Goal: Task Accomplishment & Management: Use online tool/utility

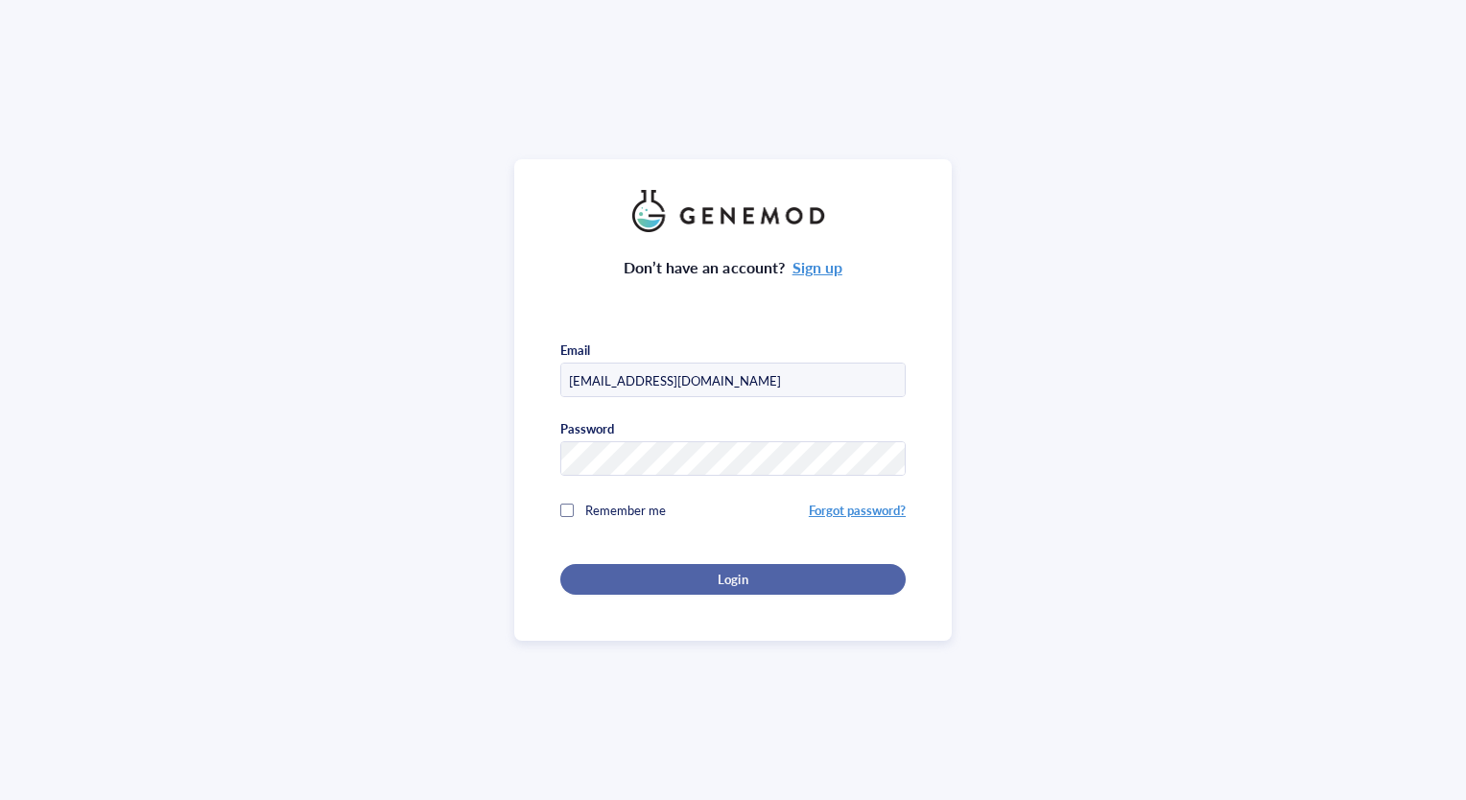
click at [669, 573] on div "Login" at bounding box center [733, 579] width 284 height 17
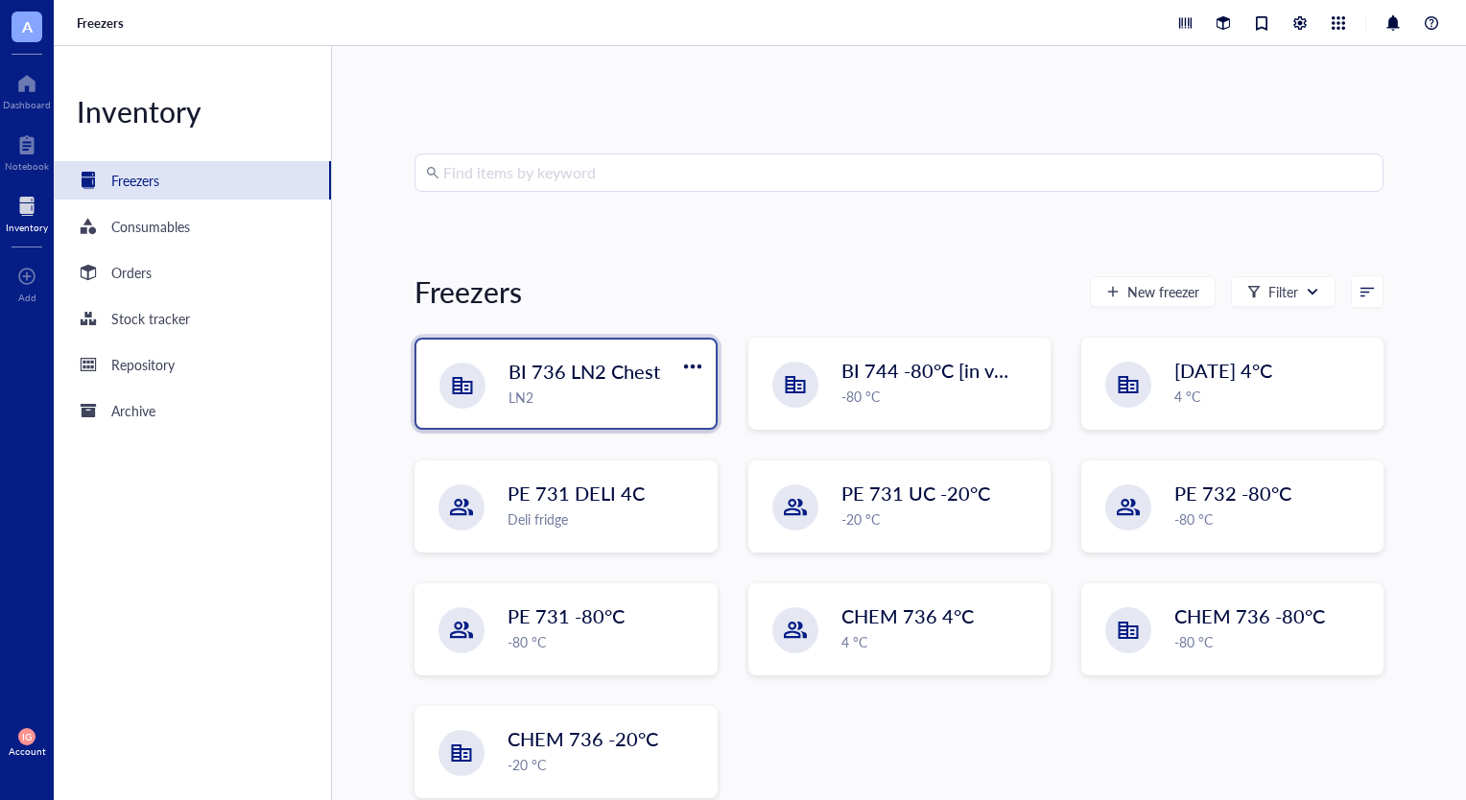
click at [558, 383] on span "BI 736 LN2 Chest" at bounding box center [585, 371] width 152 height 27
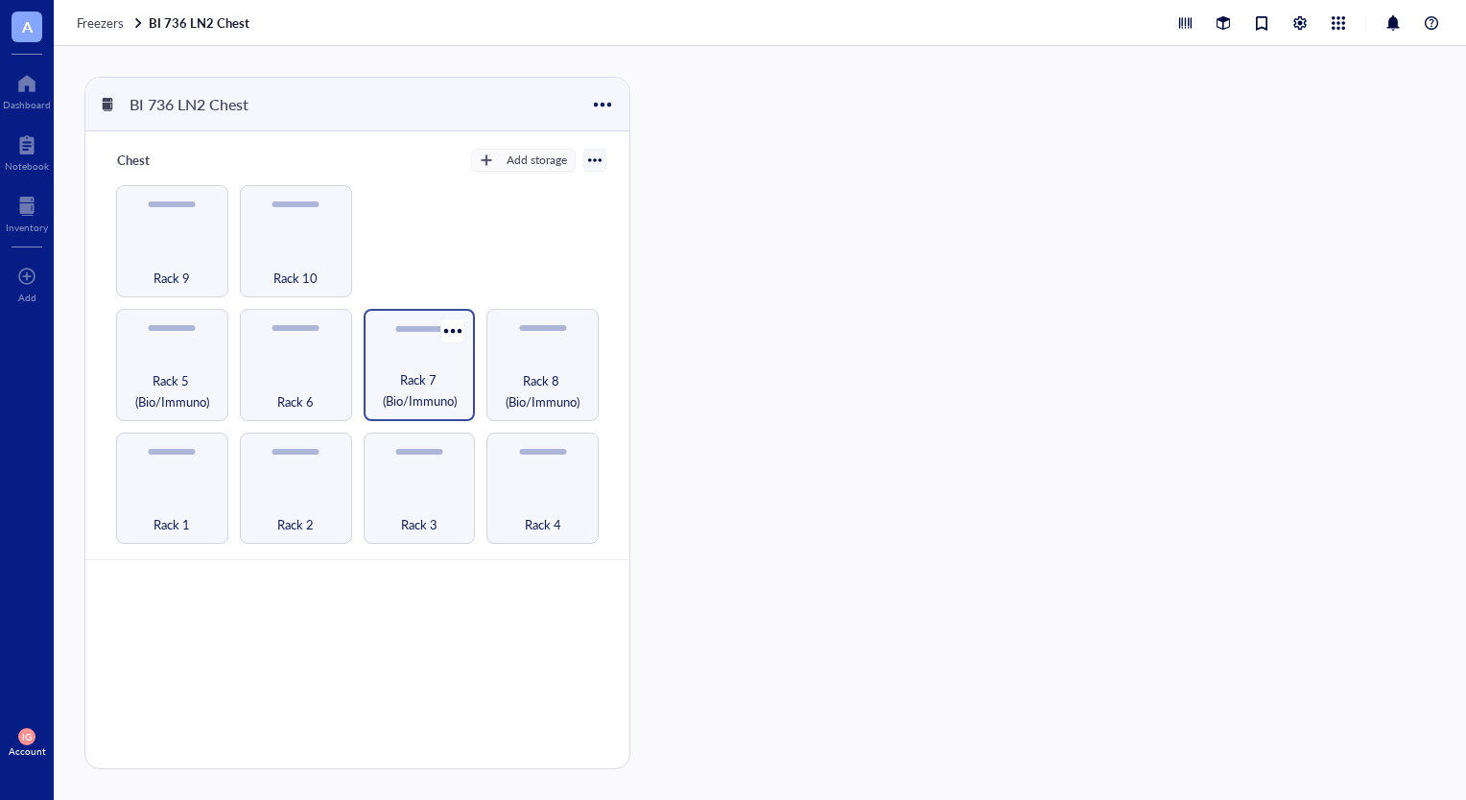
click at [409, 380] on span "Rack 7 (Bio/Immuno)" at bounding box center [419, 390] width 93 height 42
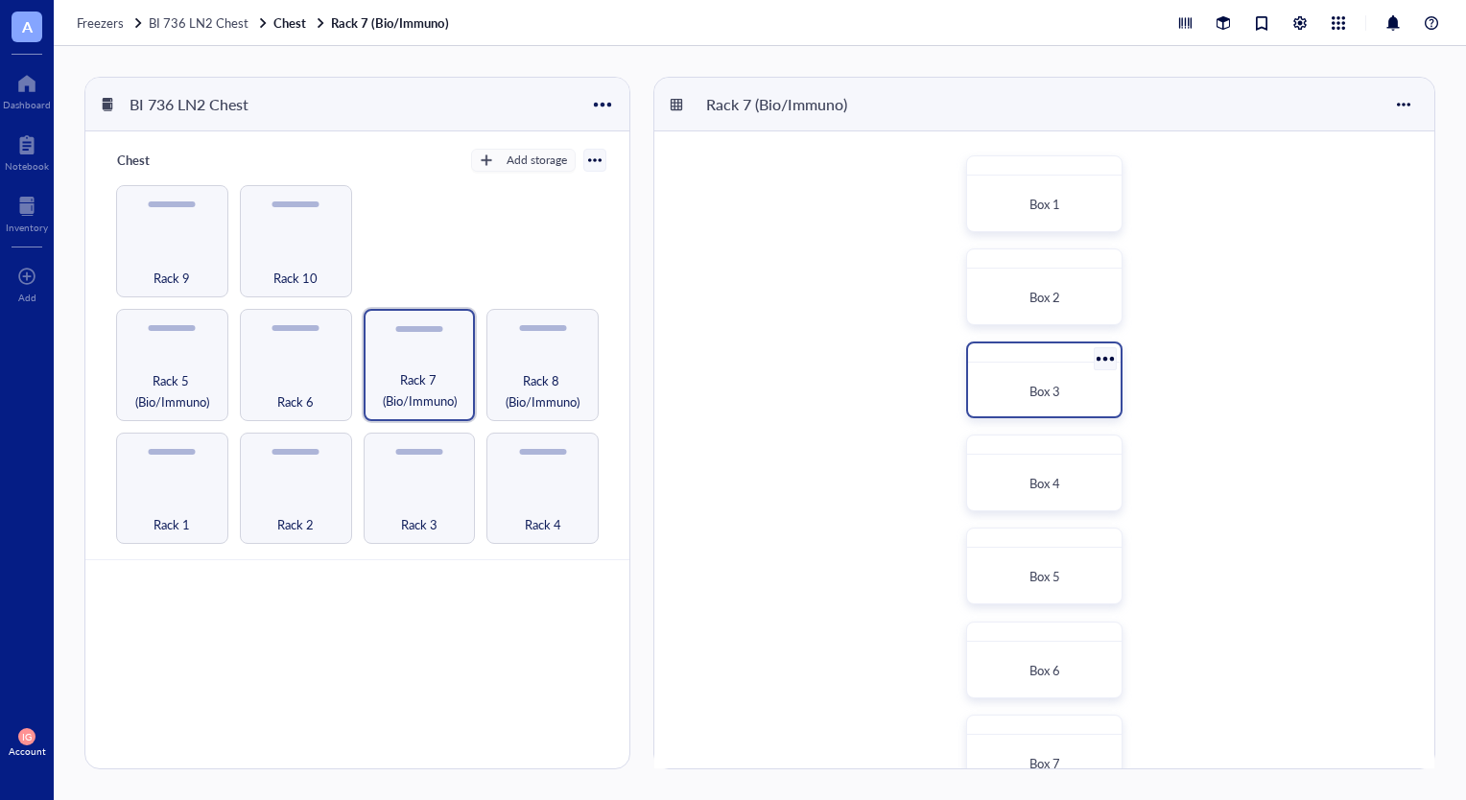
click at [1056, 386] on span "Box 3" at bounding box center [1045, 391] width 31 height 18
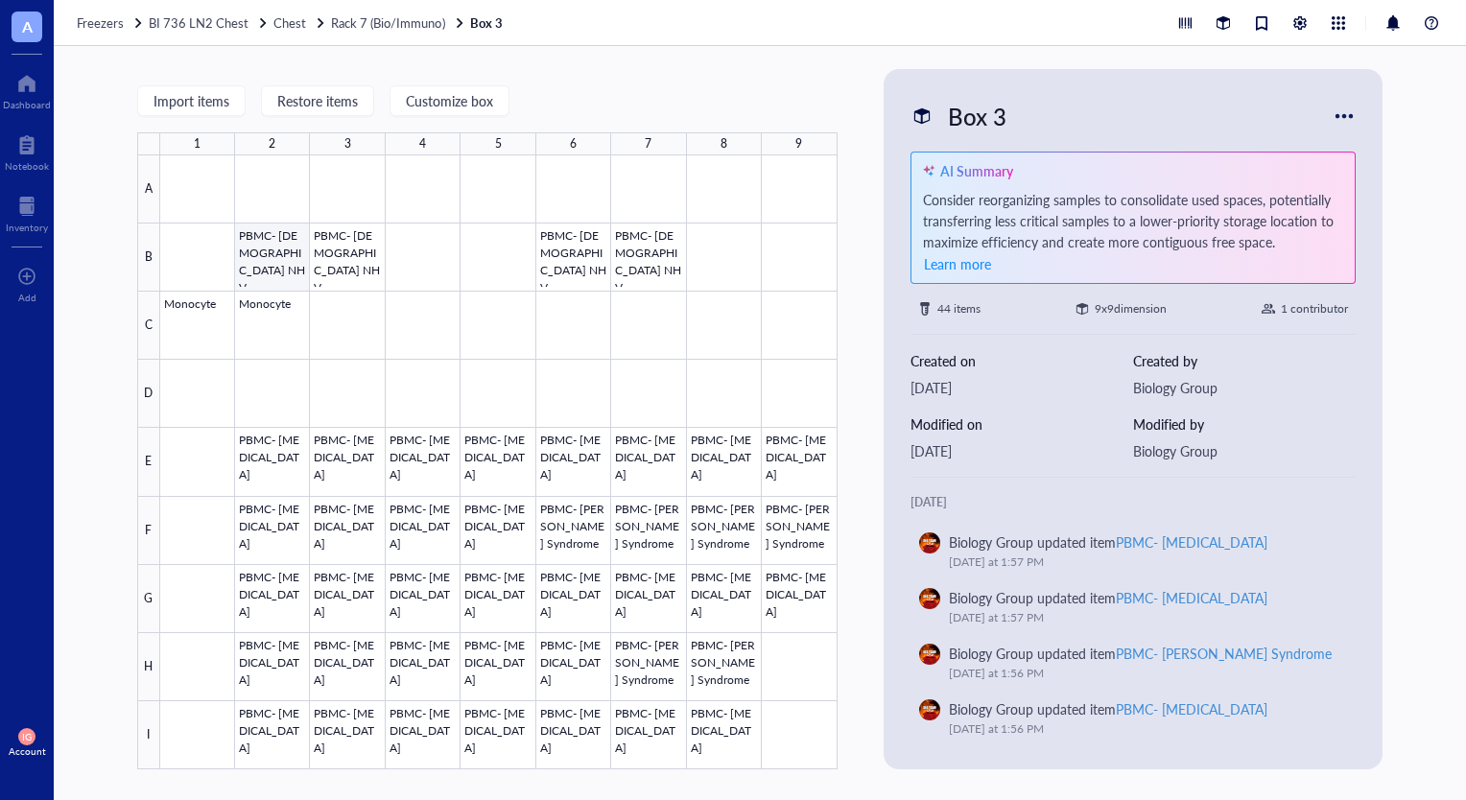
click at [269, 259] on div at bounding box center [498, 462] width 677 height 614
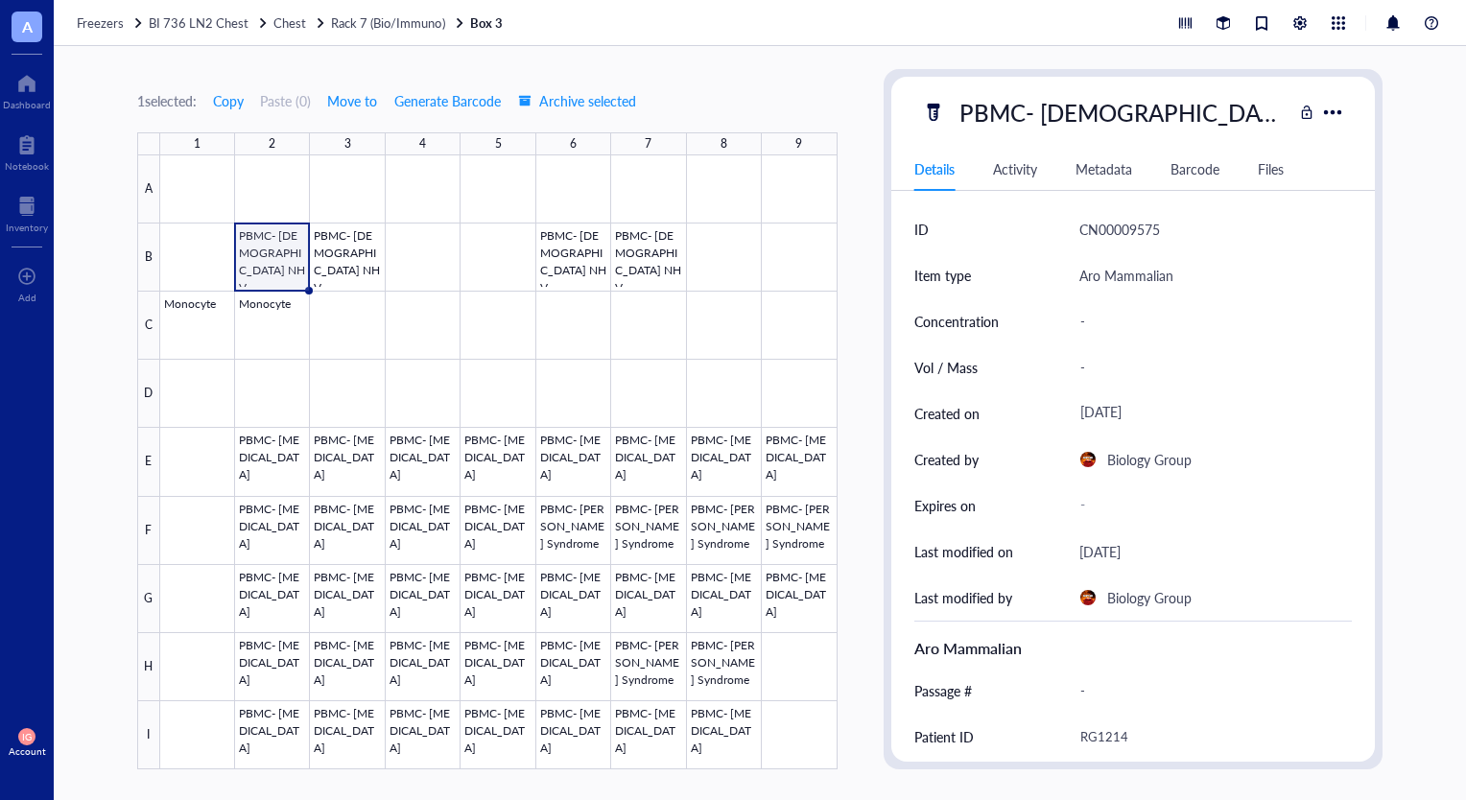
scroll to position [96, 0]
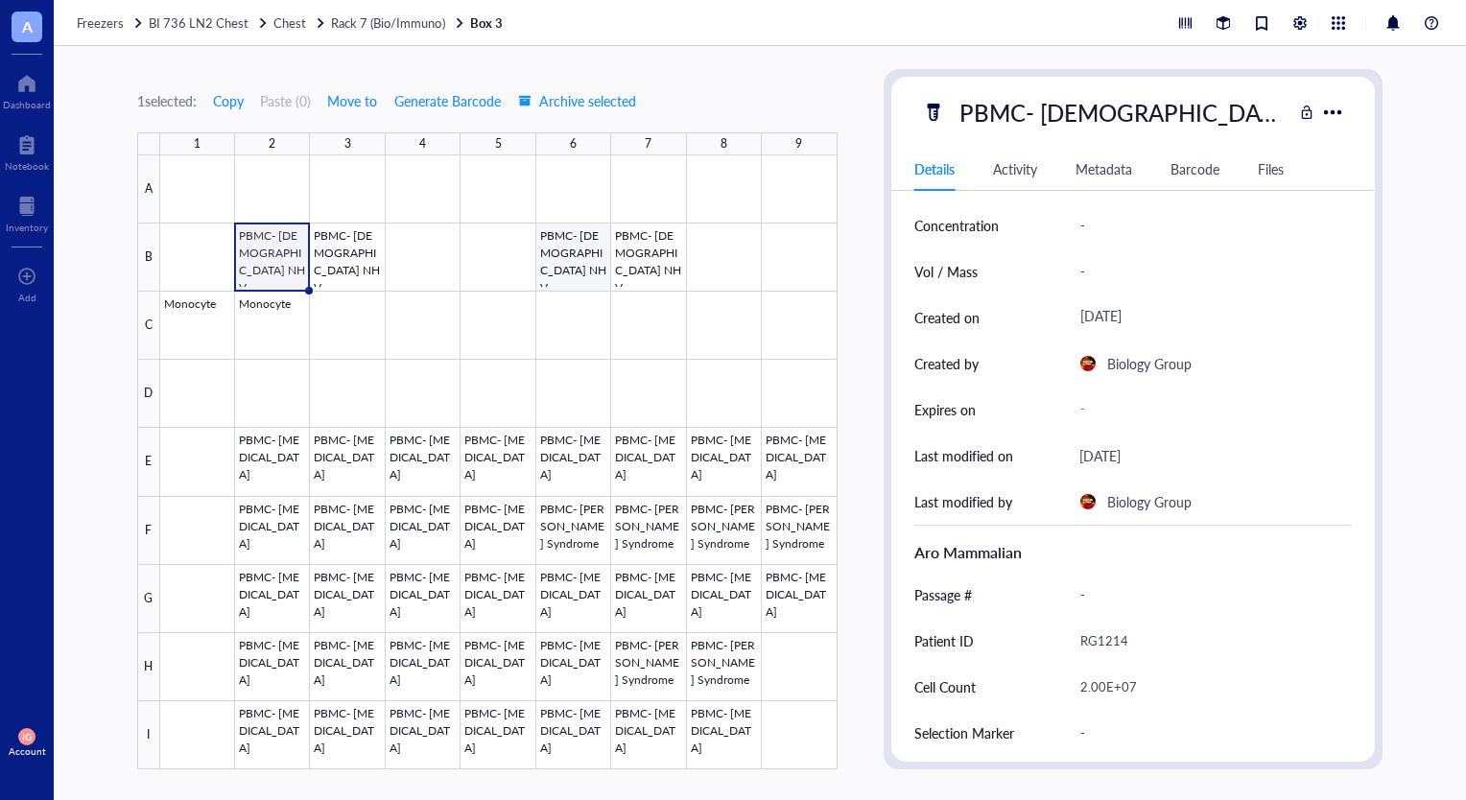
drag, startPoint x: 569, startPoint y: 262, endPoint x: 867, endPoint y: 359, distance: 313.8
click at [569, 262] on div at bounding box center [498, 462] width 677 height 614
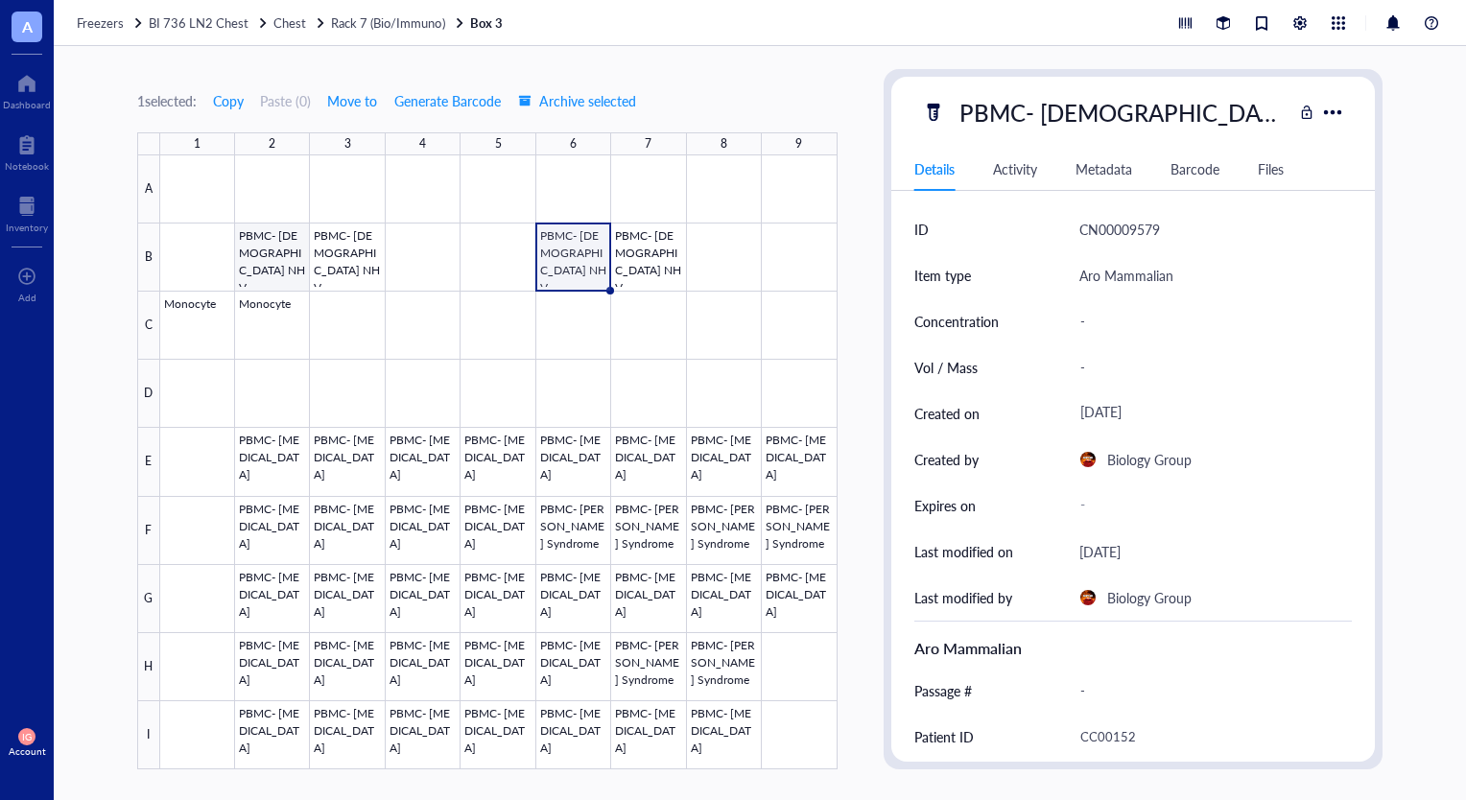
click at [273, 263] on div at bounding box center [498, 462] width 677 height 614
click at [276, 309] on div at bounding box center [498, 462] width 677 height 614
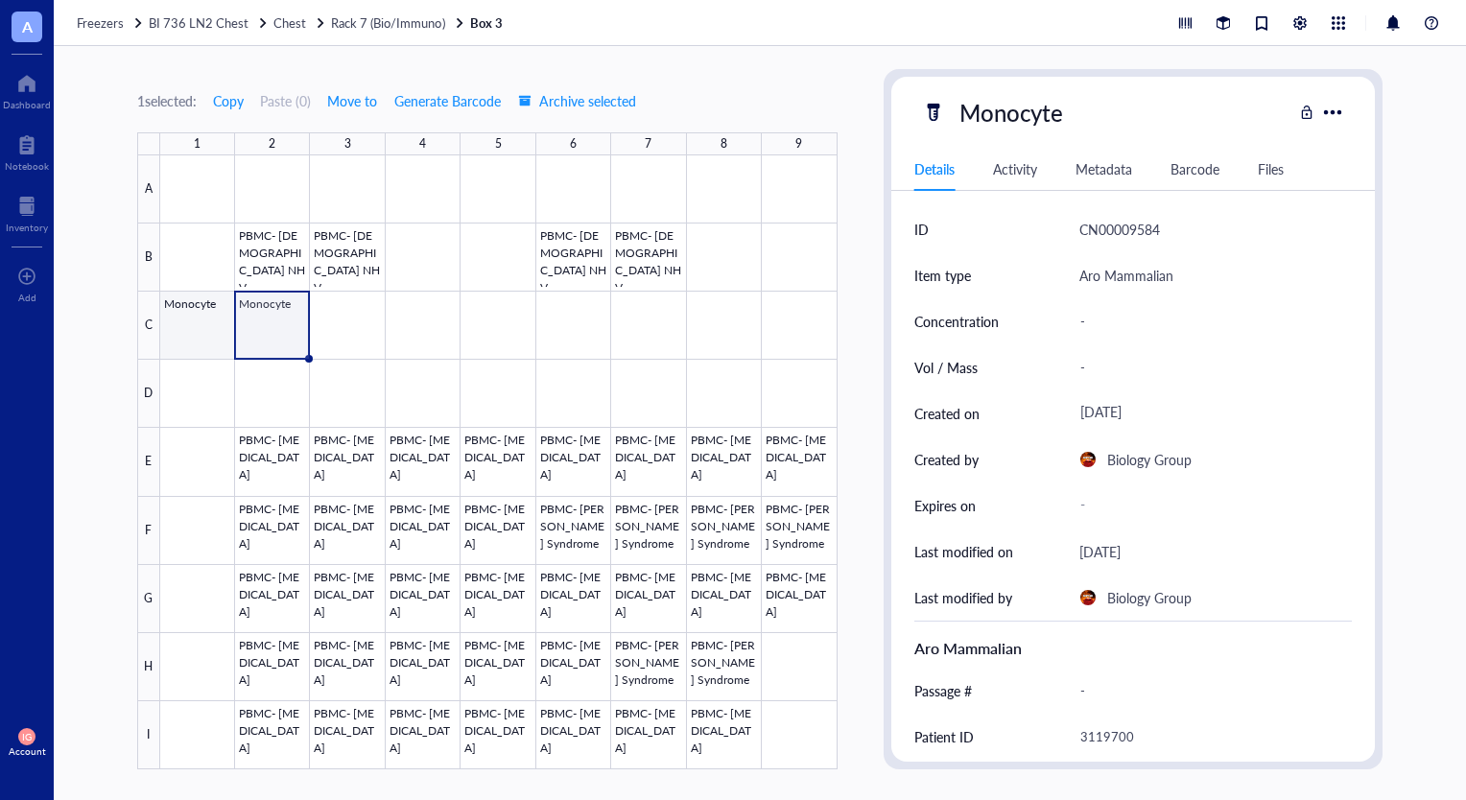
click at [198, 324] on div at bounding box center [498, 462] width 677 height 614
click at [256, 330] on div at bounding box center [498, 462] width 677 height 614
click at [261, 265] on div at bounding box center [498, 462] width 677 height 614
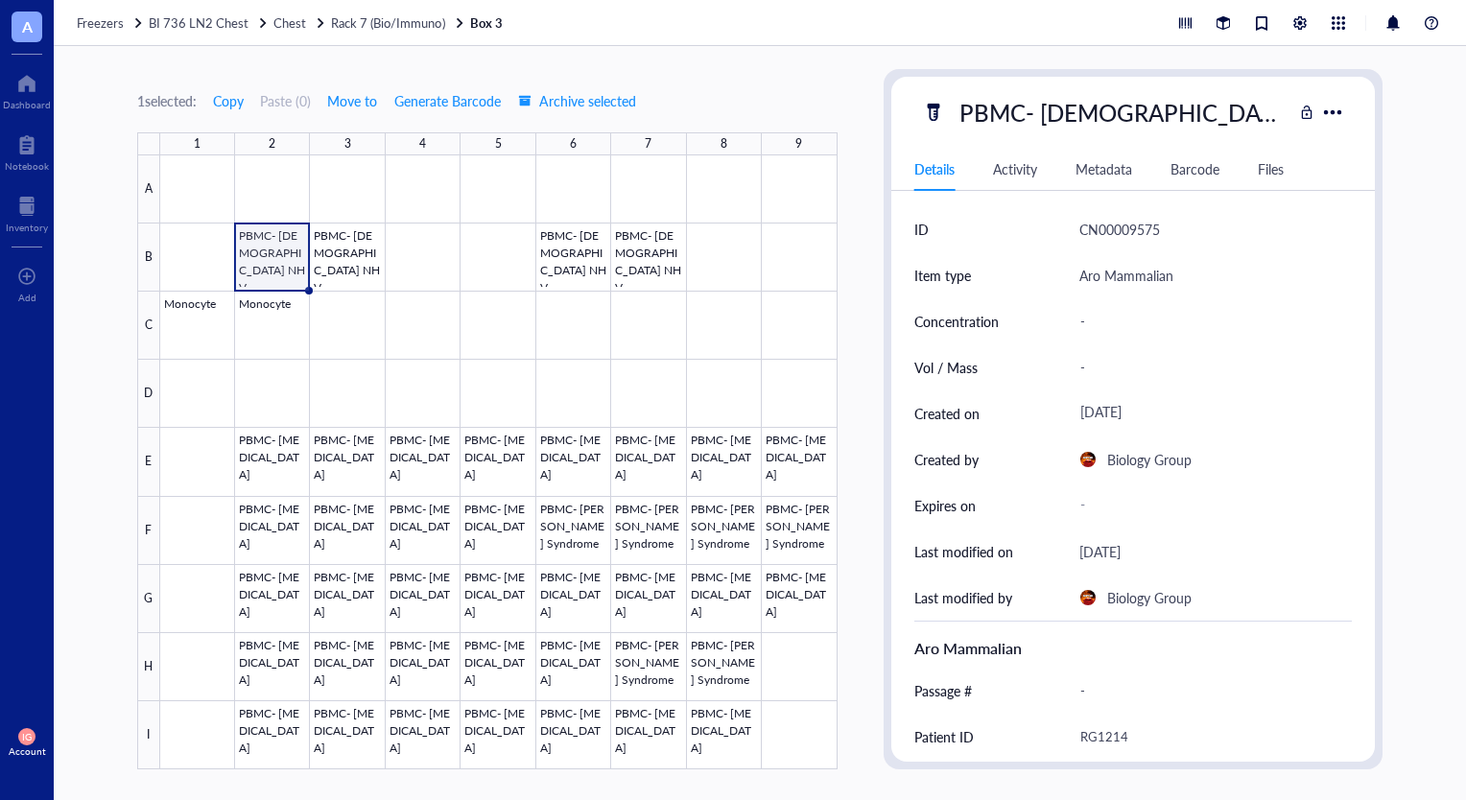
scroll to position [192, 0]
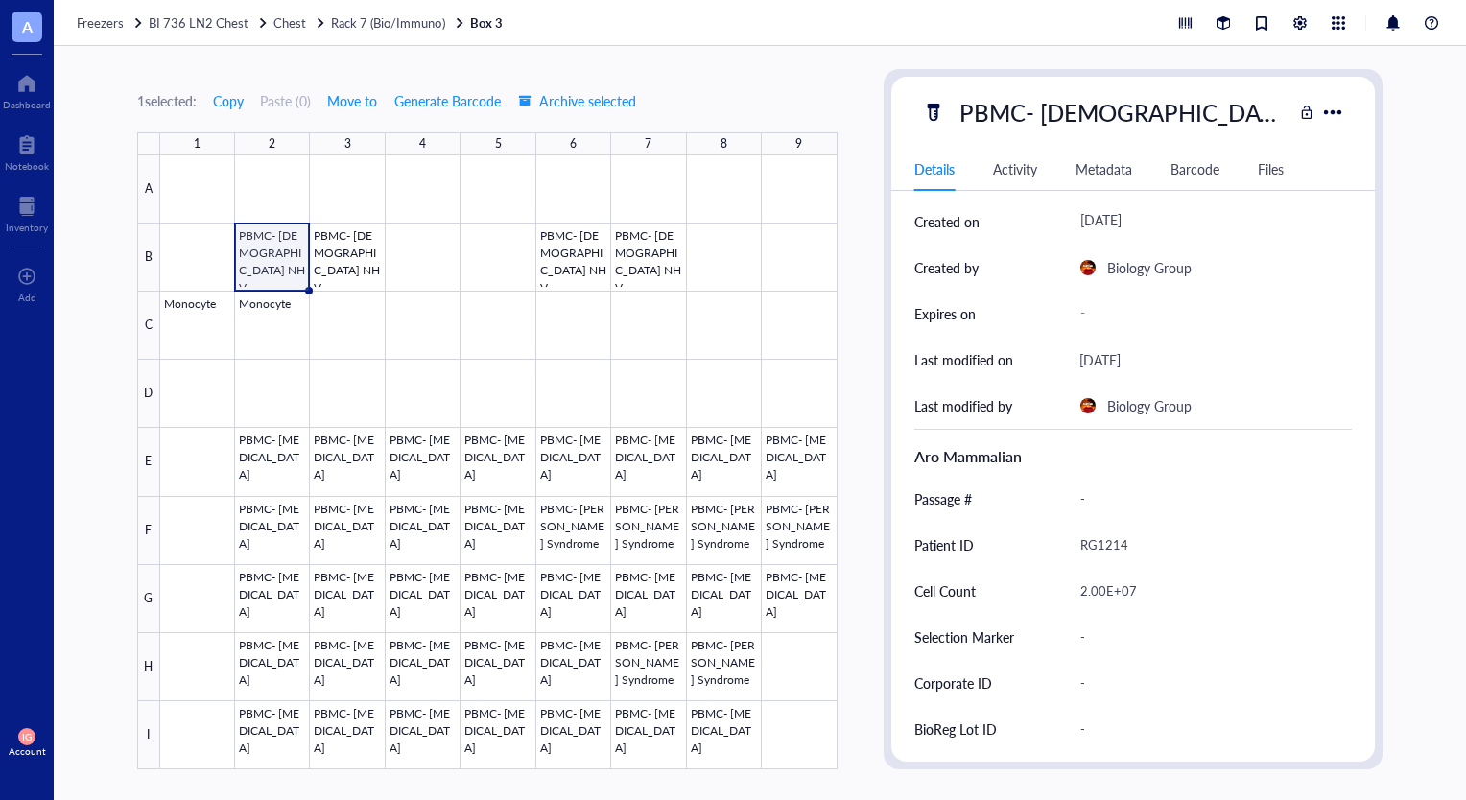
click at [1105, 586] on div "2.00E+07" at bounding box center [1208, 591] width 273 height 40
click at [1098, 589] on input "2.00E+07" at bounding box center [1209, 591] width 272 height 38
type input "2.50E+07"
click at [347, 263] on div at bounding box center [498, 462] width 677 height 614
click at [1094, 585] on div "2.00E+07" at bounding box center [1208, 591] width 273 height 40
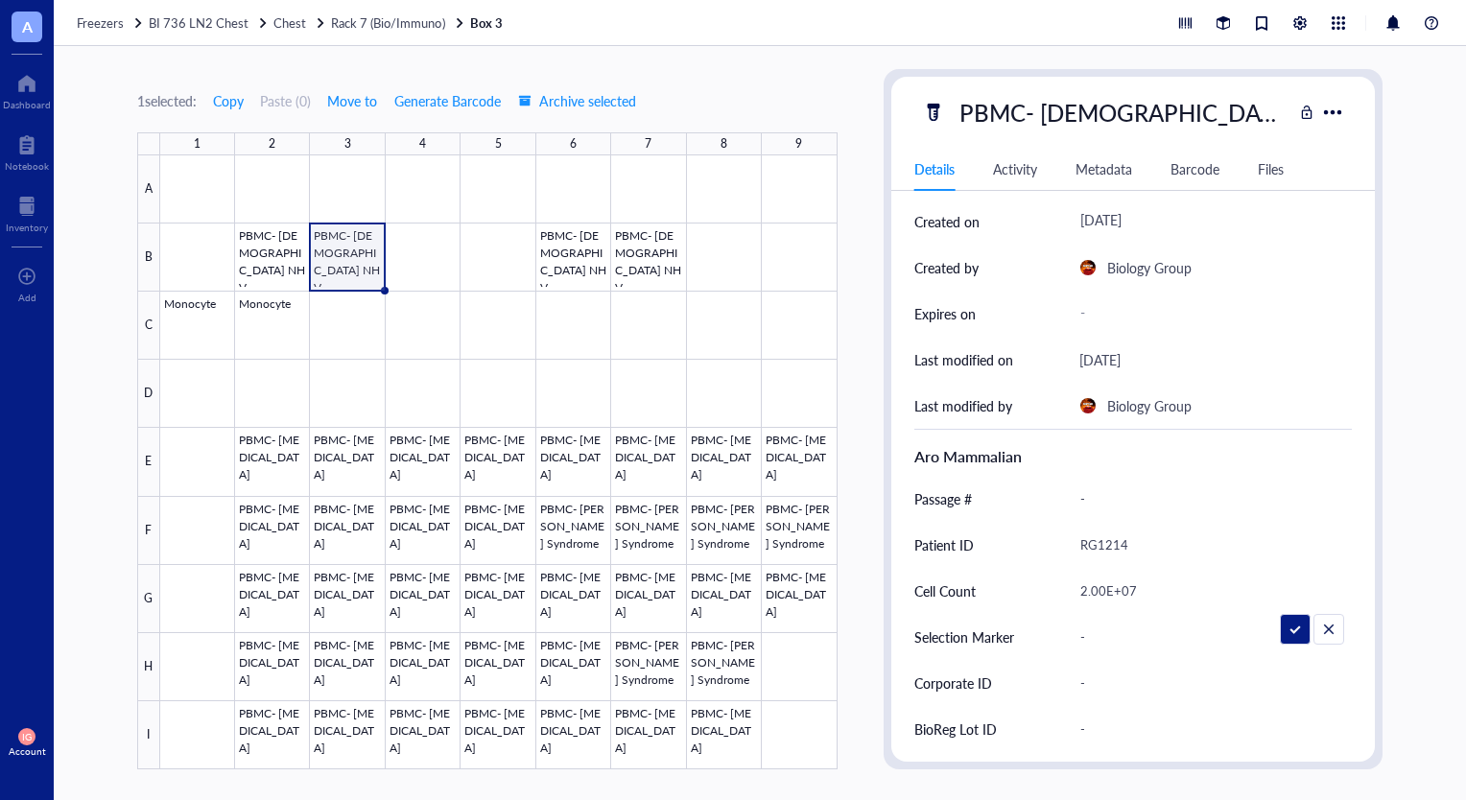
click at [1095, 587] on input "2.00E+07" at bounding box center [1209, 591] width 272 height 38
type input "2.50E+07"
click at [257, 259] on div at bounding box center [498, 462] width 677 height 614
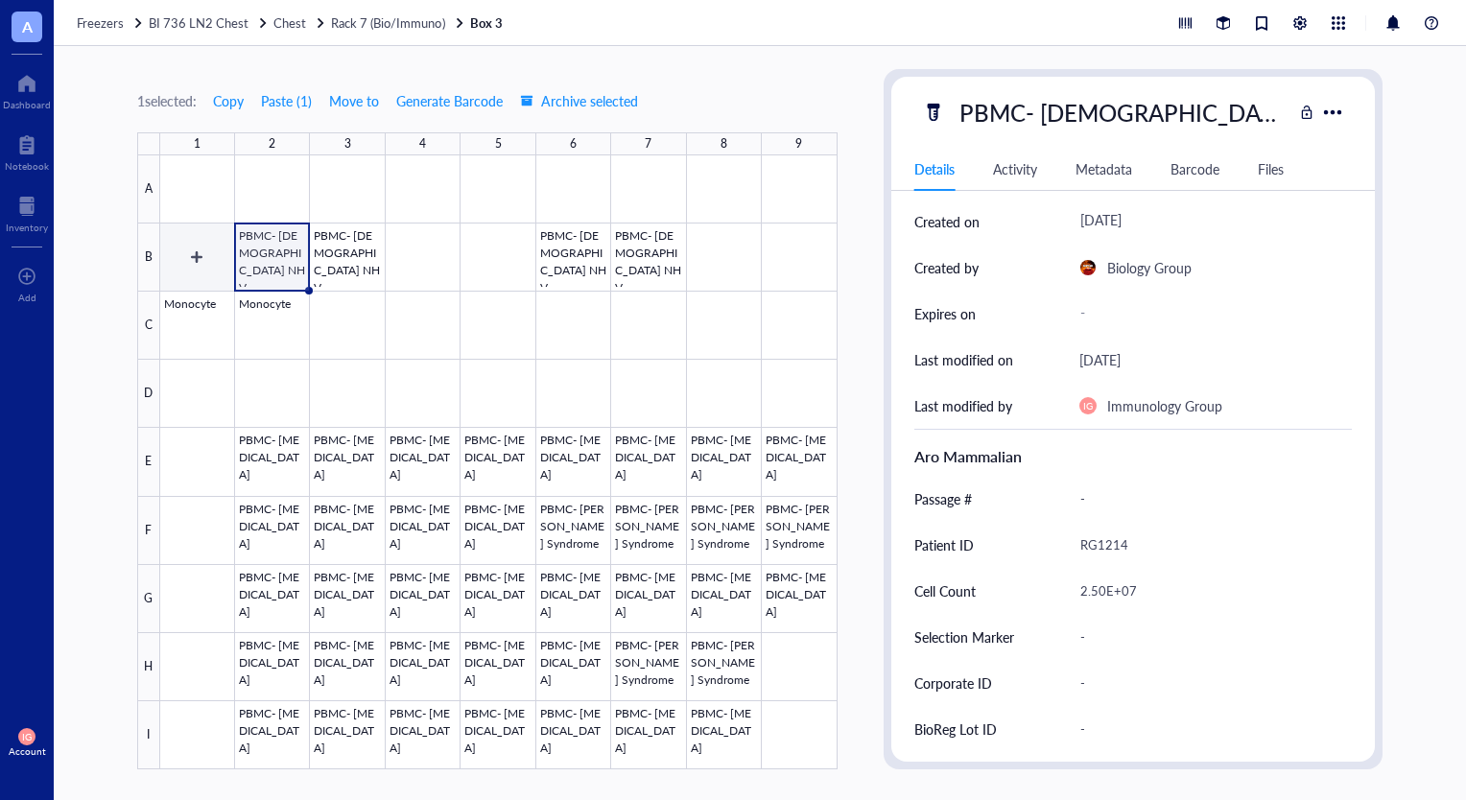
click at [184, 243] on div at bounding box center [498, 462] width 677 height 614
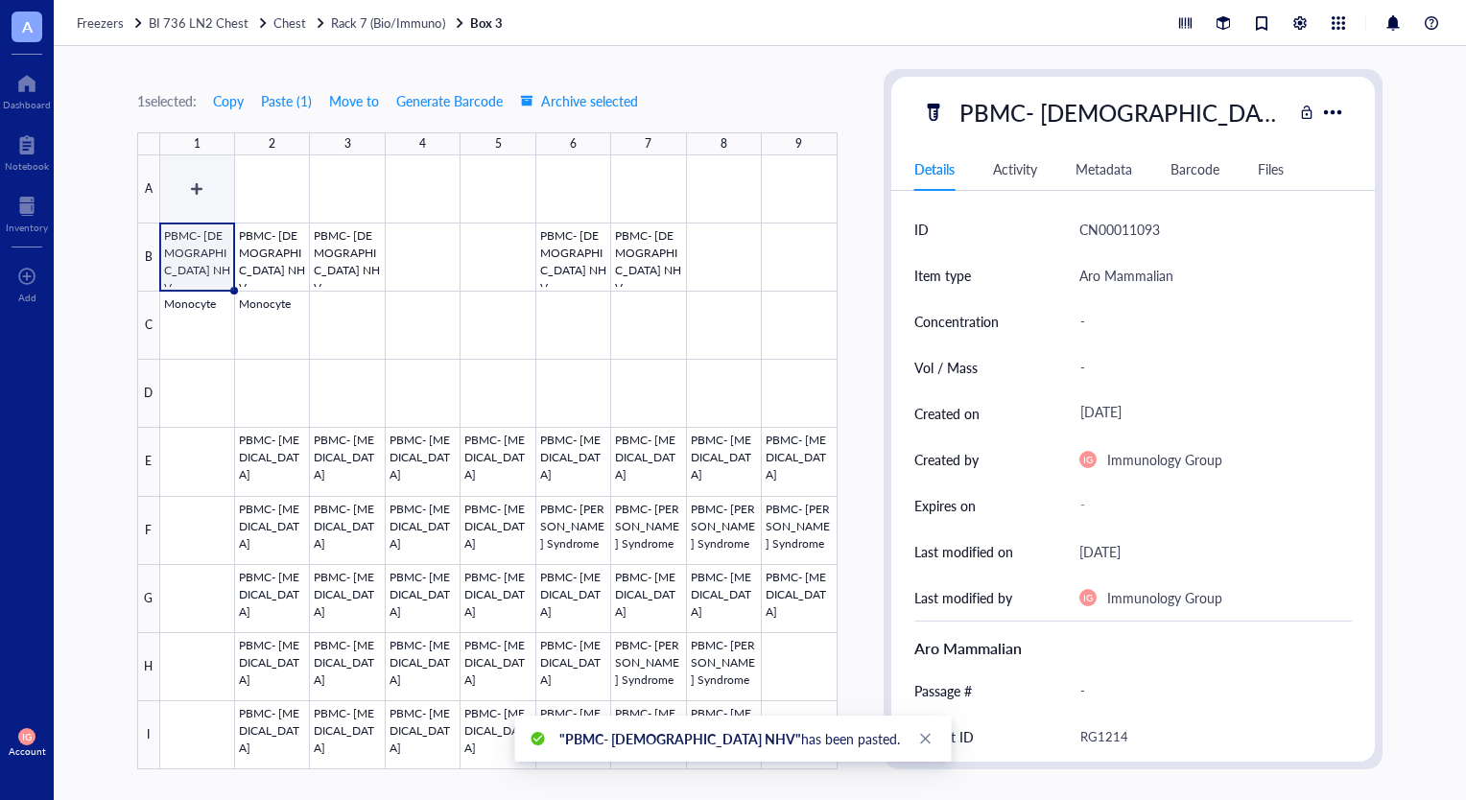
click at [204, 186] on div at bounding box center [498, 462] width 677 height 614
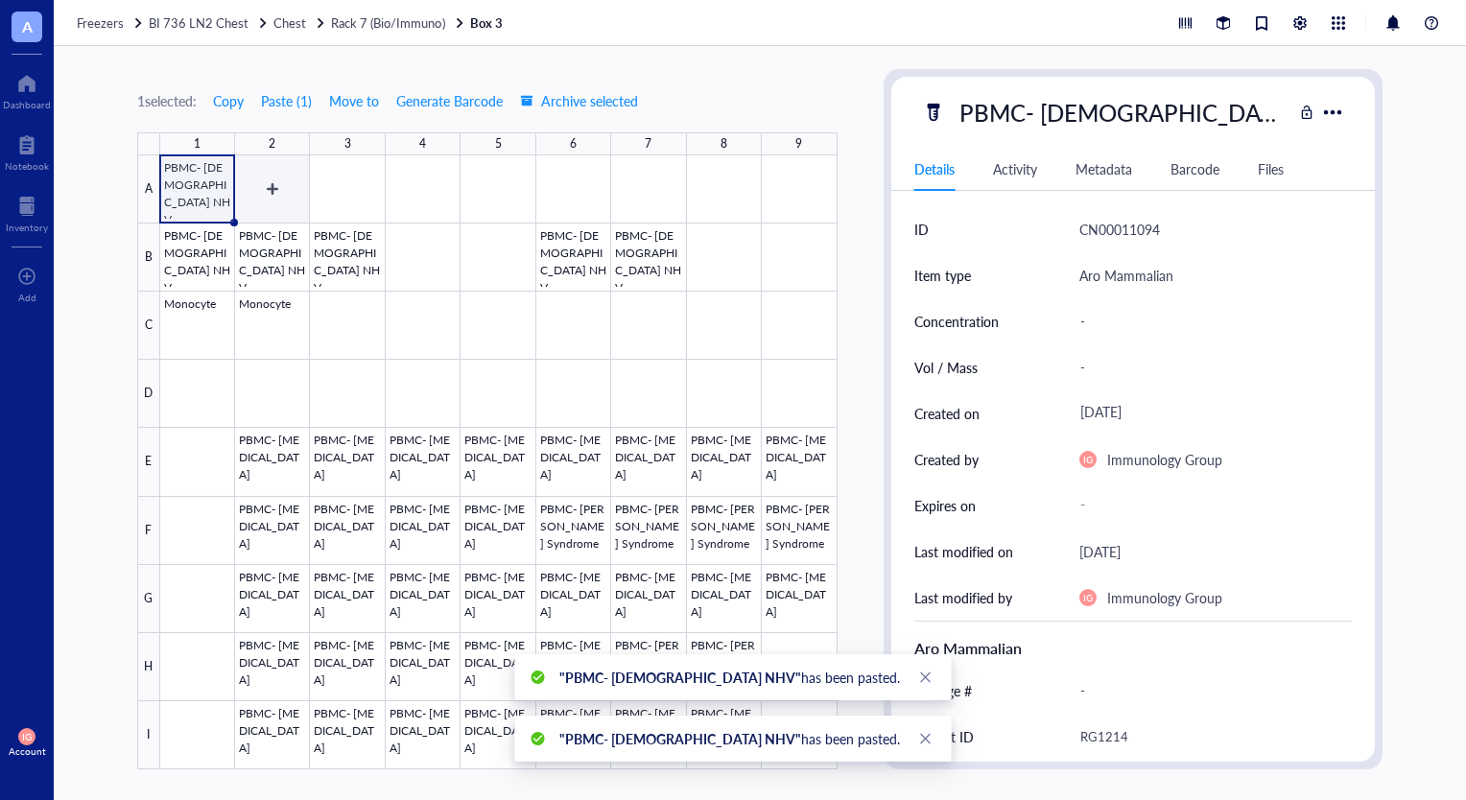
click at [269, 187] on div at bounding box center [498, 462] width 677 height 614
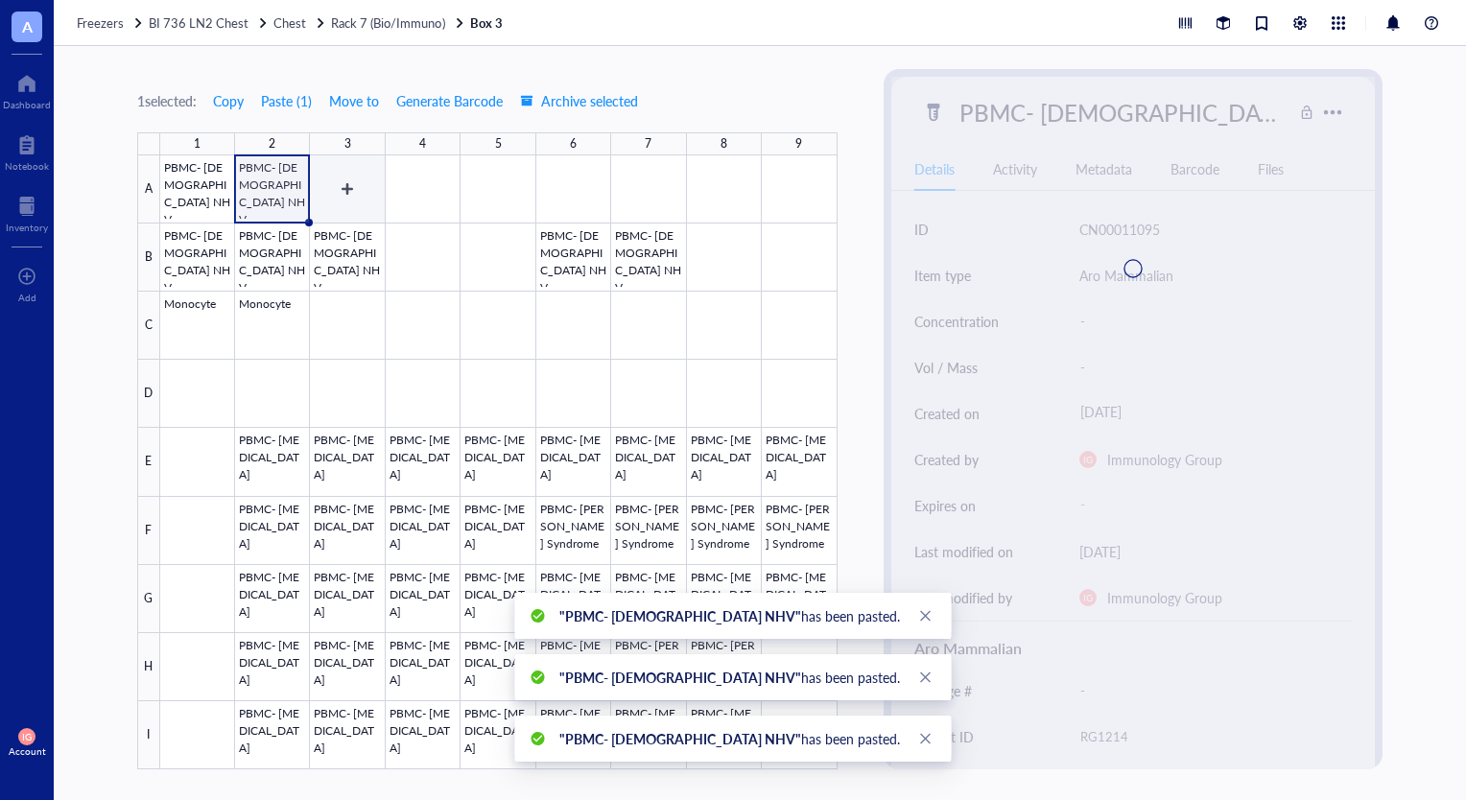
click at [342, 190] on div at bounding box center [498, 462] width 677 height 614
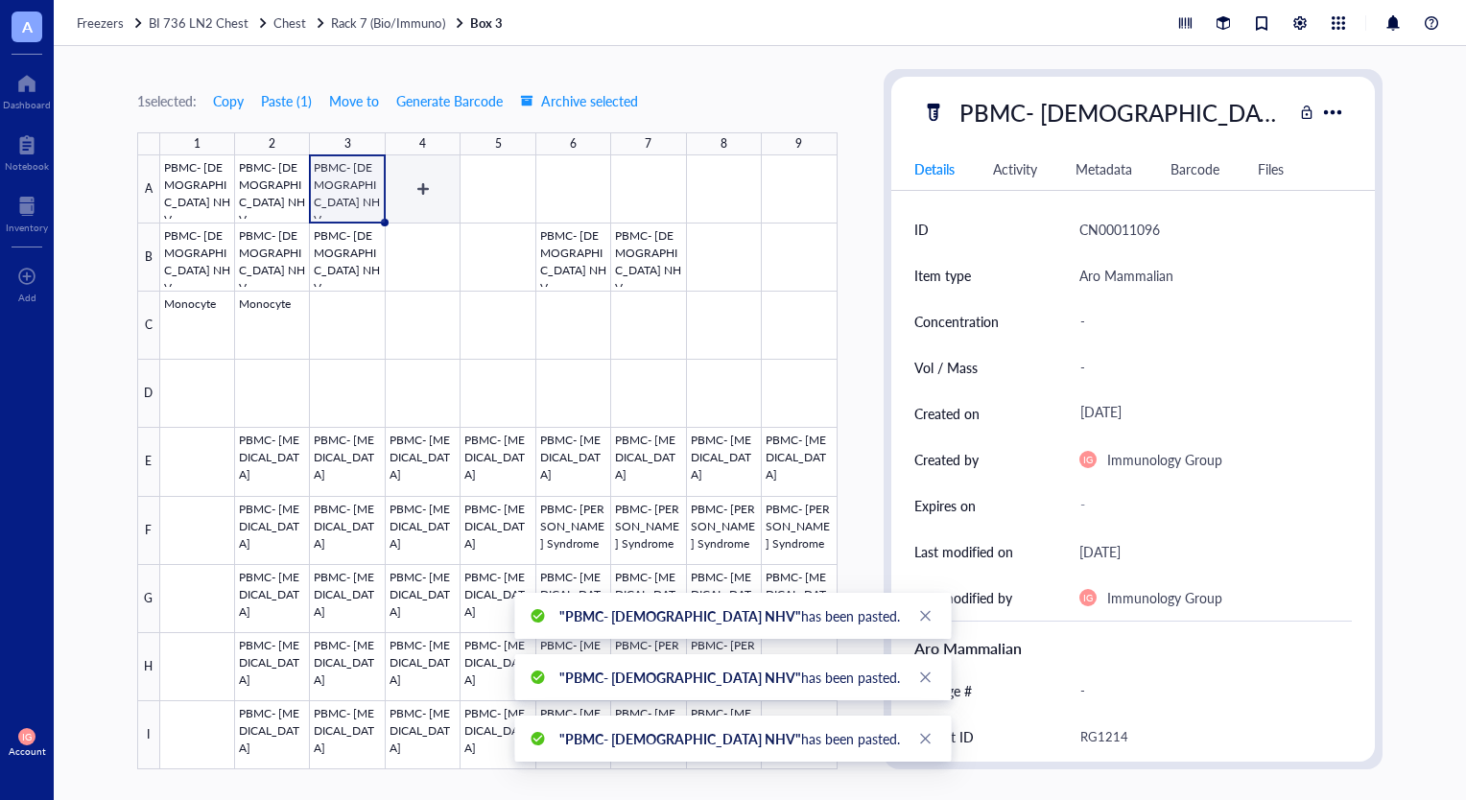
click at [426, 196] on div at bounding box center [498, 462] width 677 height 614
click at [334, 248] on div at bounding box center [498, 462] width 677 height 614
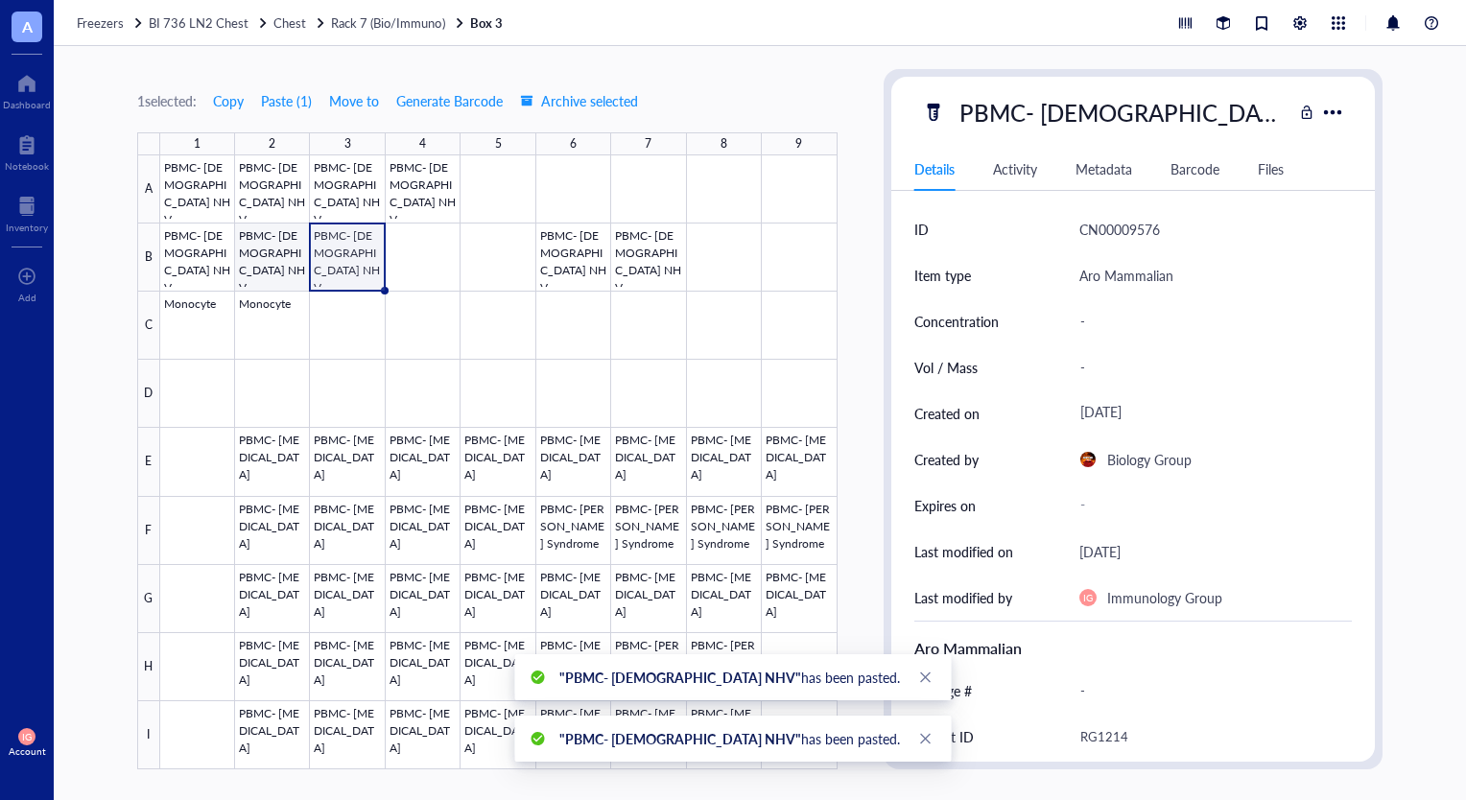
click at [274, 247] on div at bounding box center [498, 462] width 677 height 614
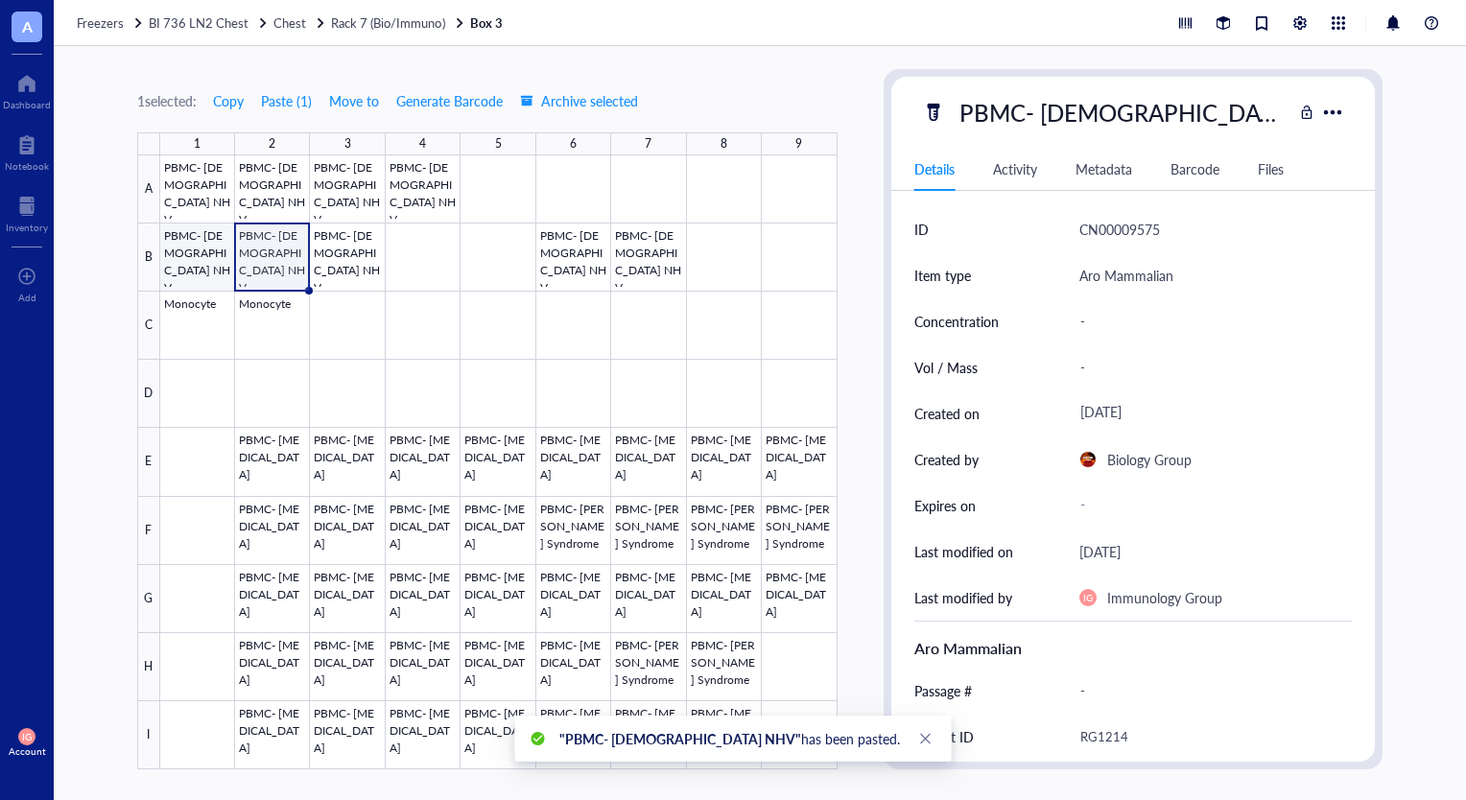
click at [197, 249] on div at bounding box center [498, 462] width 677 height 614
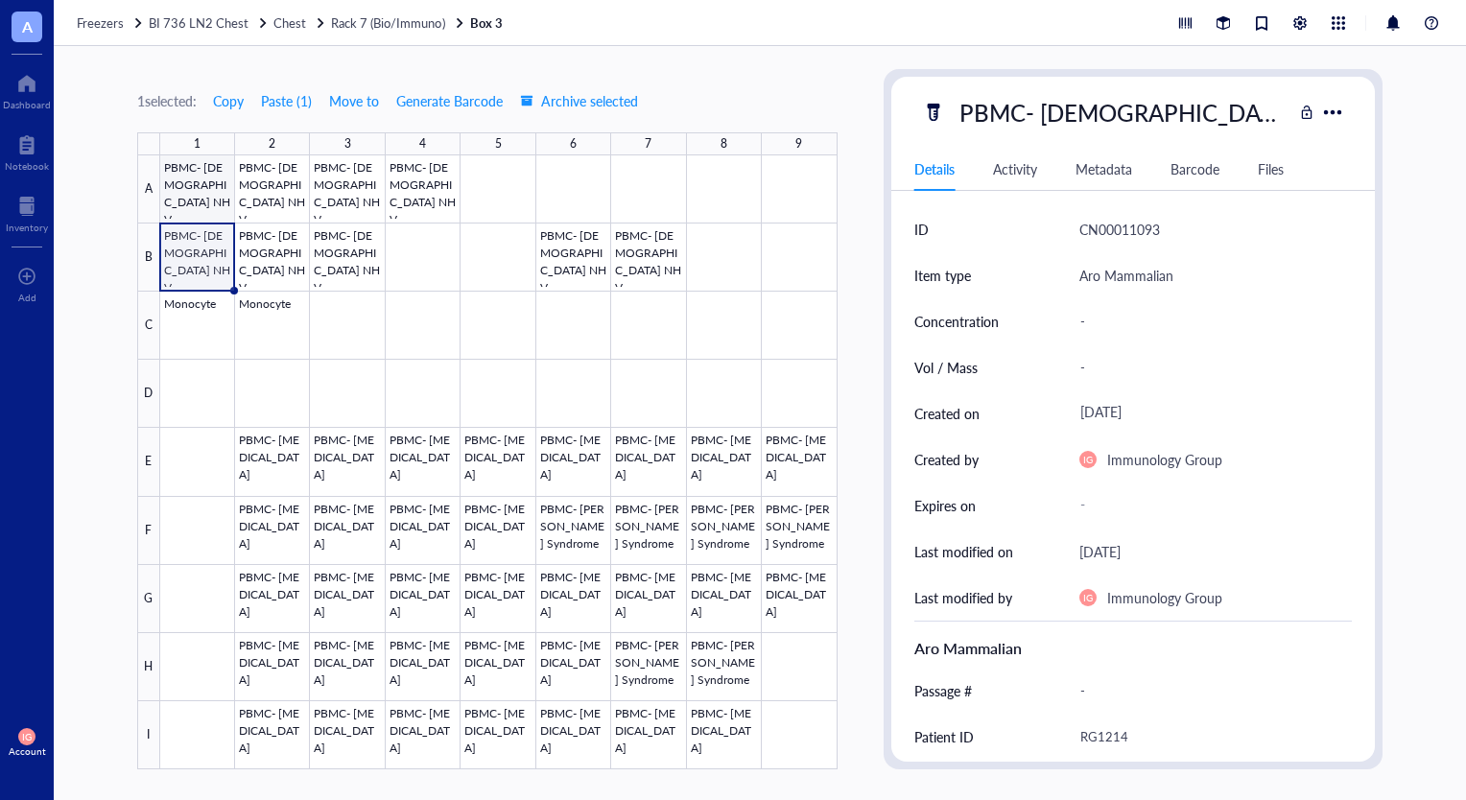
click at [203, 175] on div at bounding box center [498, 462] width 677 height 614
click at [266, 184] on div at bounding box center [498, 462] width 677 height 614
click at [337, 181] on div at bounding box center [498, 462] width 677 height 614
click at [431, 178] on div at bounding box center [498, 462] width 677 height 614
click at [338, 233] on div at bounding box center [498, 462] width 677 height 614
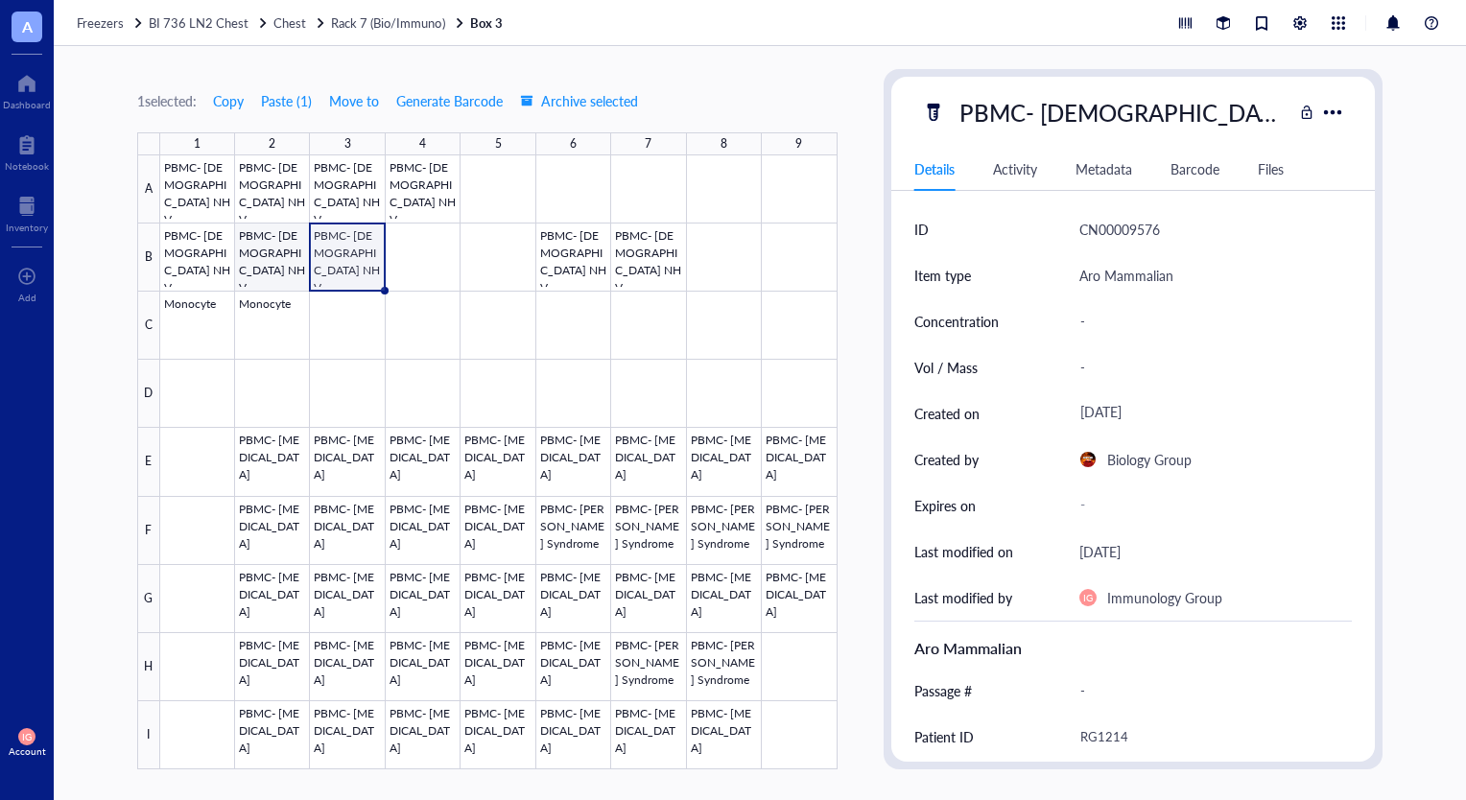
click at [280, 240] on div at bounding box center [498, 462] width 677 height 614
click at [327, 244] on div at bounding box center [498, 462] width 677 height 614
click at [397, 199] on div at bounding box center [498, 462] width 677 height 614
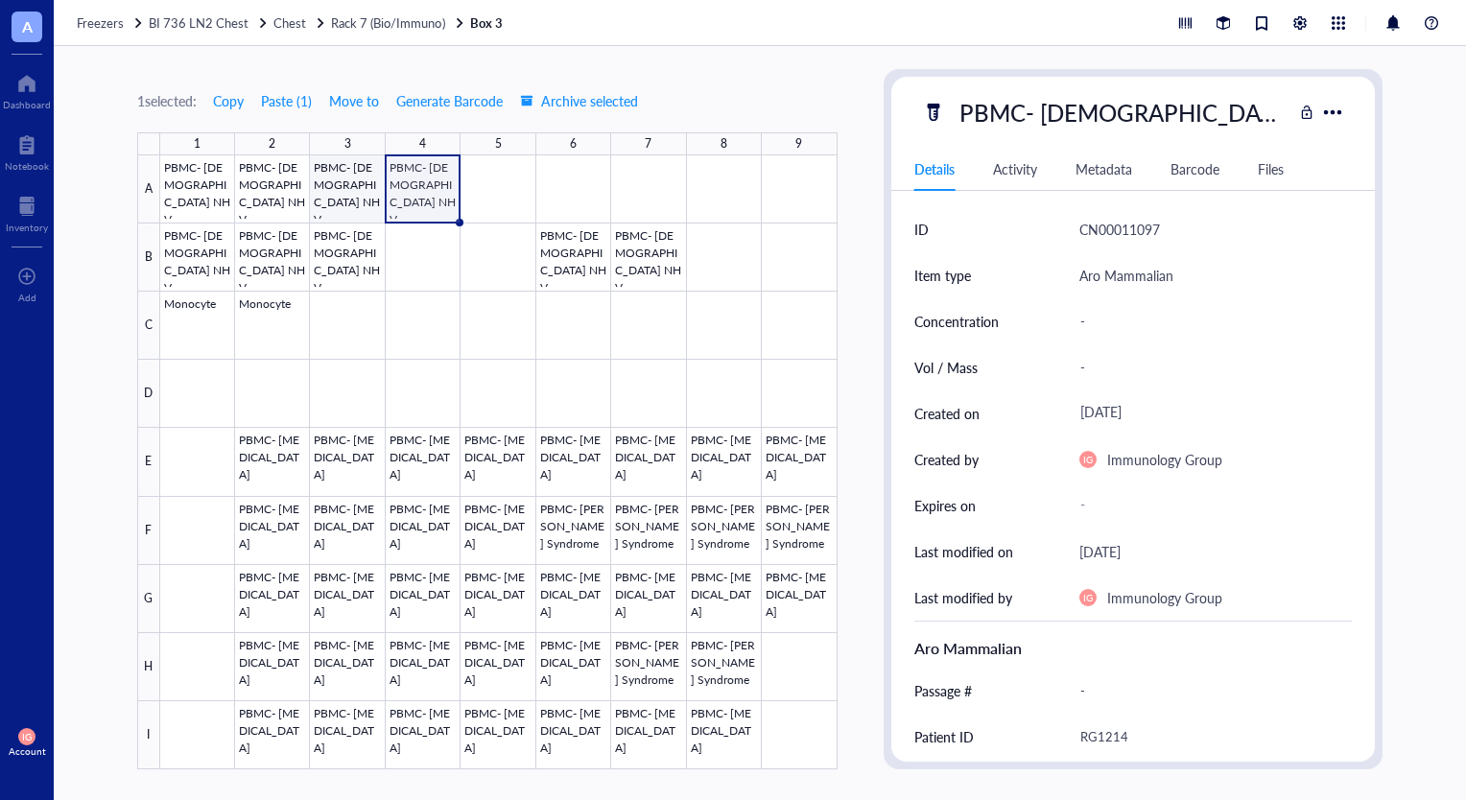
click at [338, 196] on div at bounding box center [498, 462] width 677 height 614
click at [282, 198] on div at bounding box center [498, 462] width 677 height 614
click at [188, 198] on div at bounding box center [498, 462] width 677 height 614
click at [203, 249] on div at bounding box center [498, 462] width 677 height 614
click at [297, 259] on div at bounding box center [498, 462] width 677 height 614
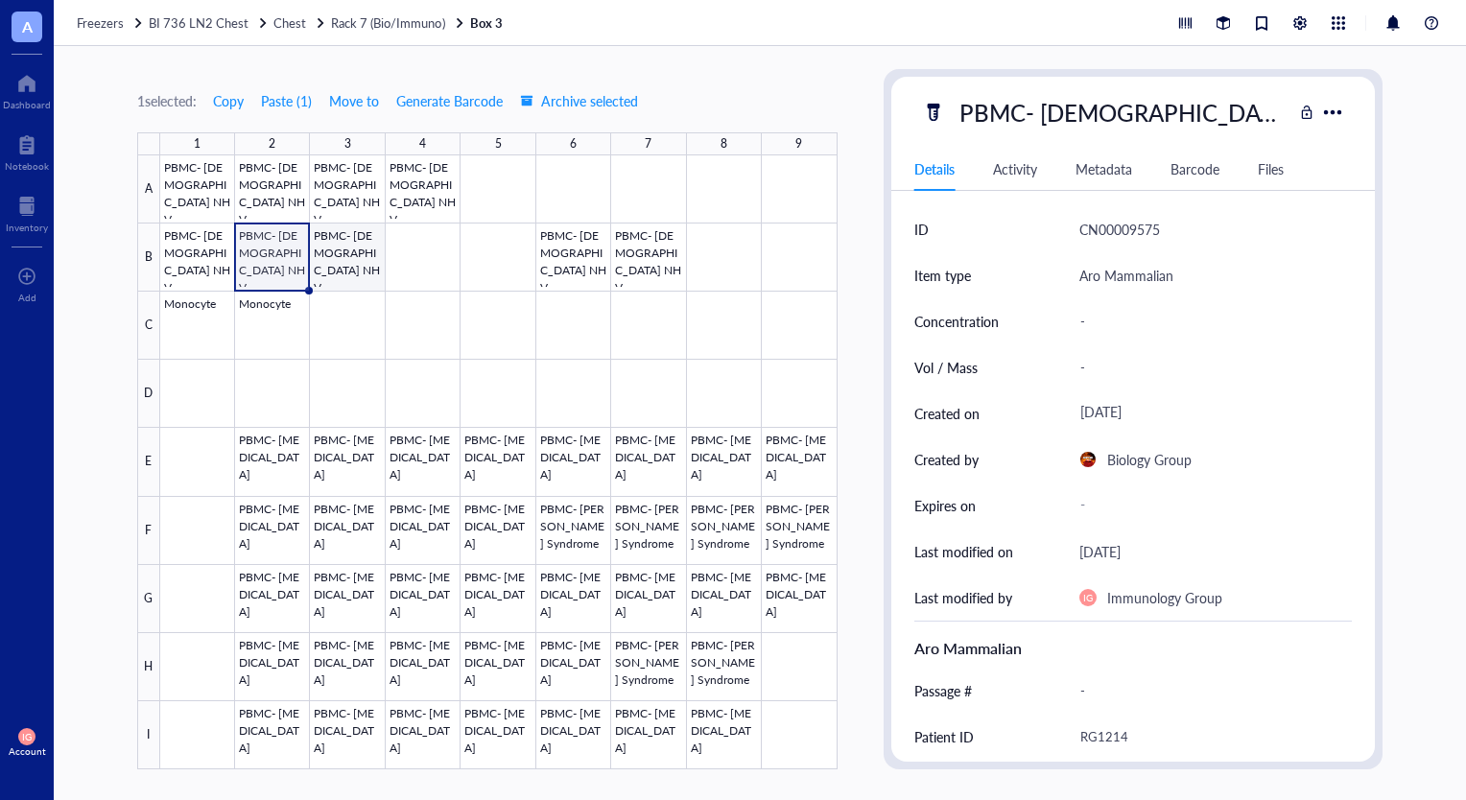
click at [361, 255] on div at bounding box center [498, 462] width 677 height 614
click at [426, 308] on div at bounding box center [498, 462] width 677 height 614
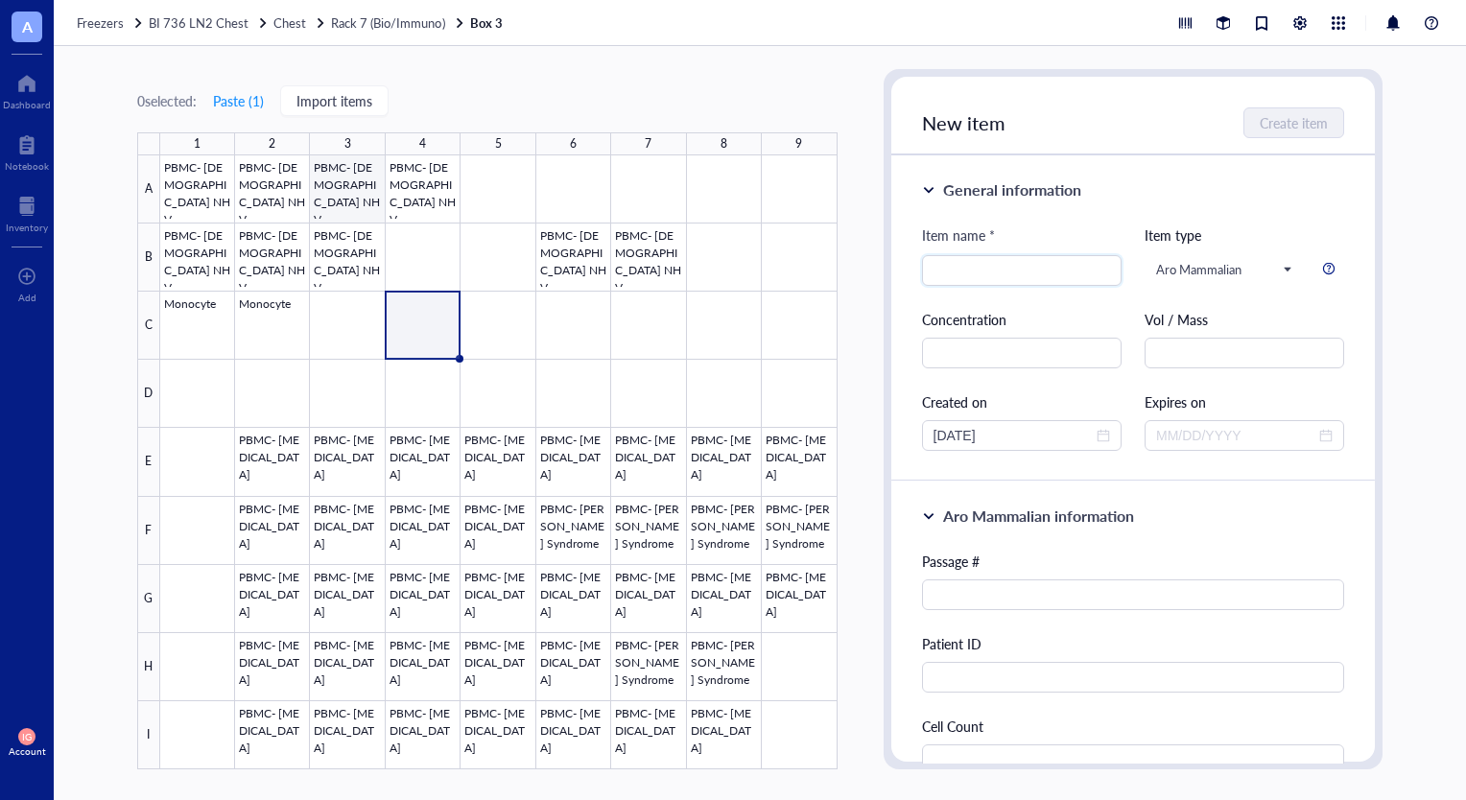
click at [322, 209] on div at bounding box center [498, 462] width 677 height 614
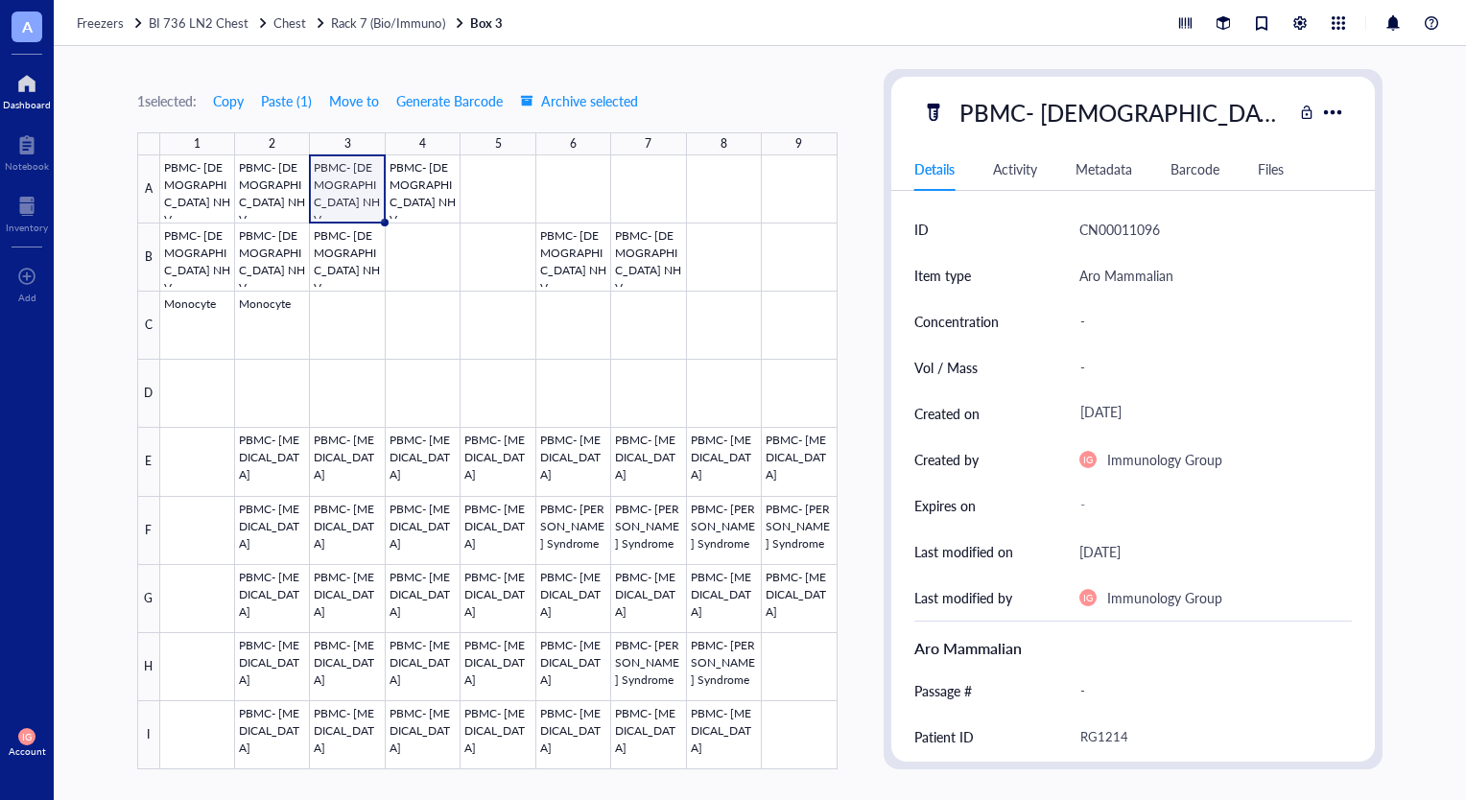
click at [22, 94] on div at bounding box center [27, 83] width 48 height 31
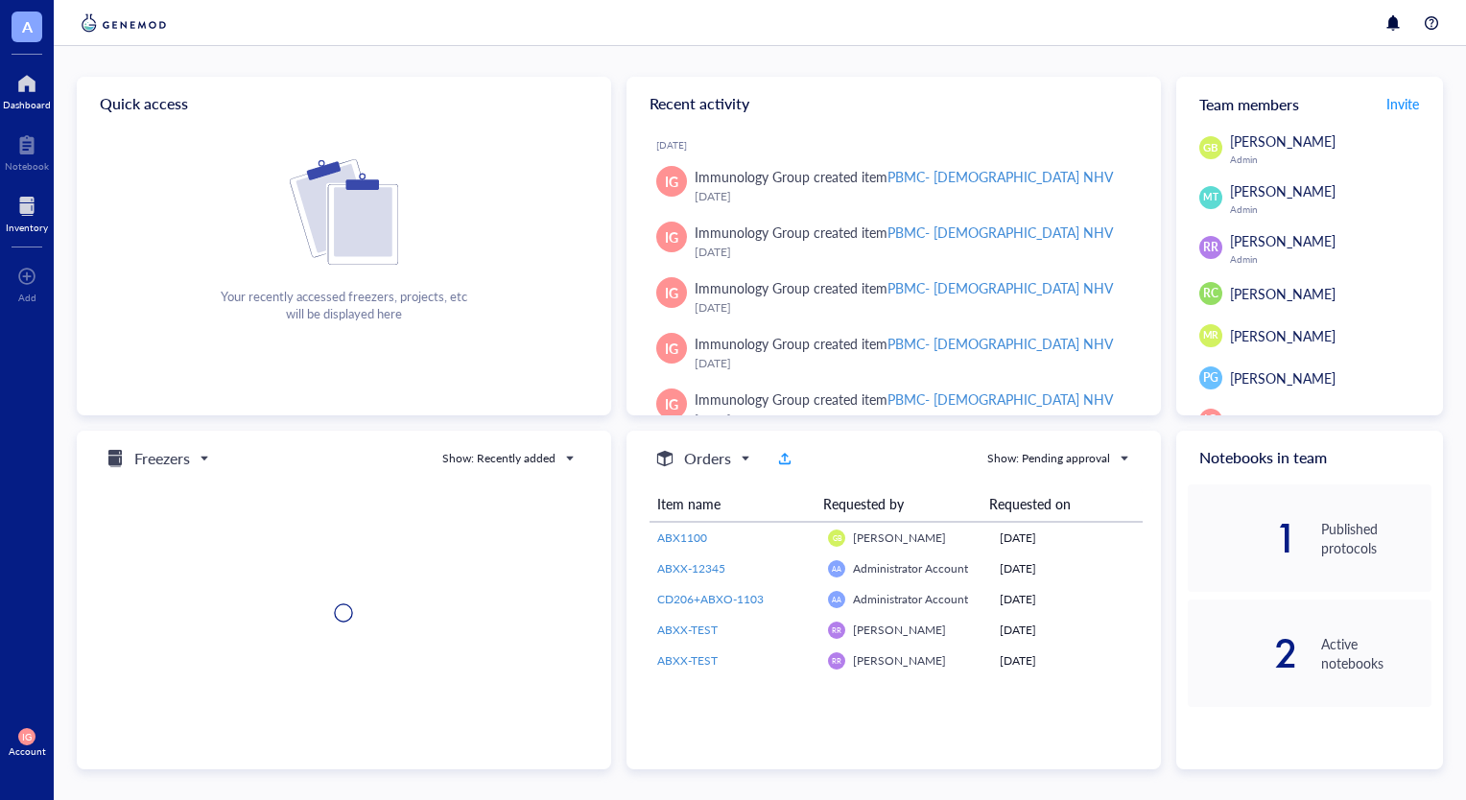
click at [43, 217] on div at bounding box center [27, 206] width 42 height 31
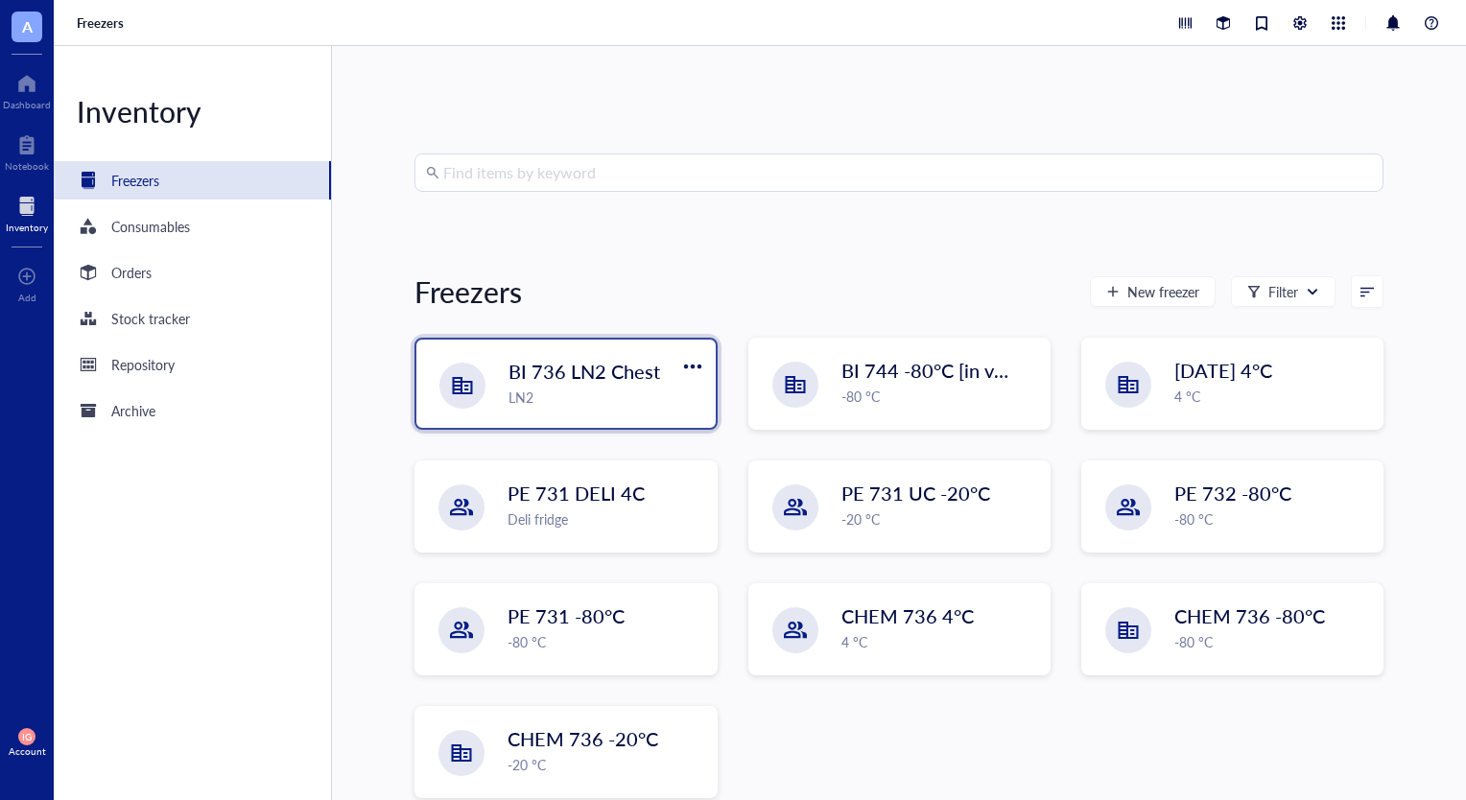
click at [555, 376] on span "BI 736 LN2 Chest" at bounding box center [585, 371] width 152 height 27
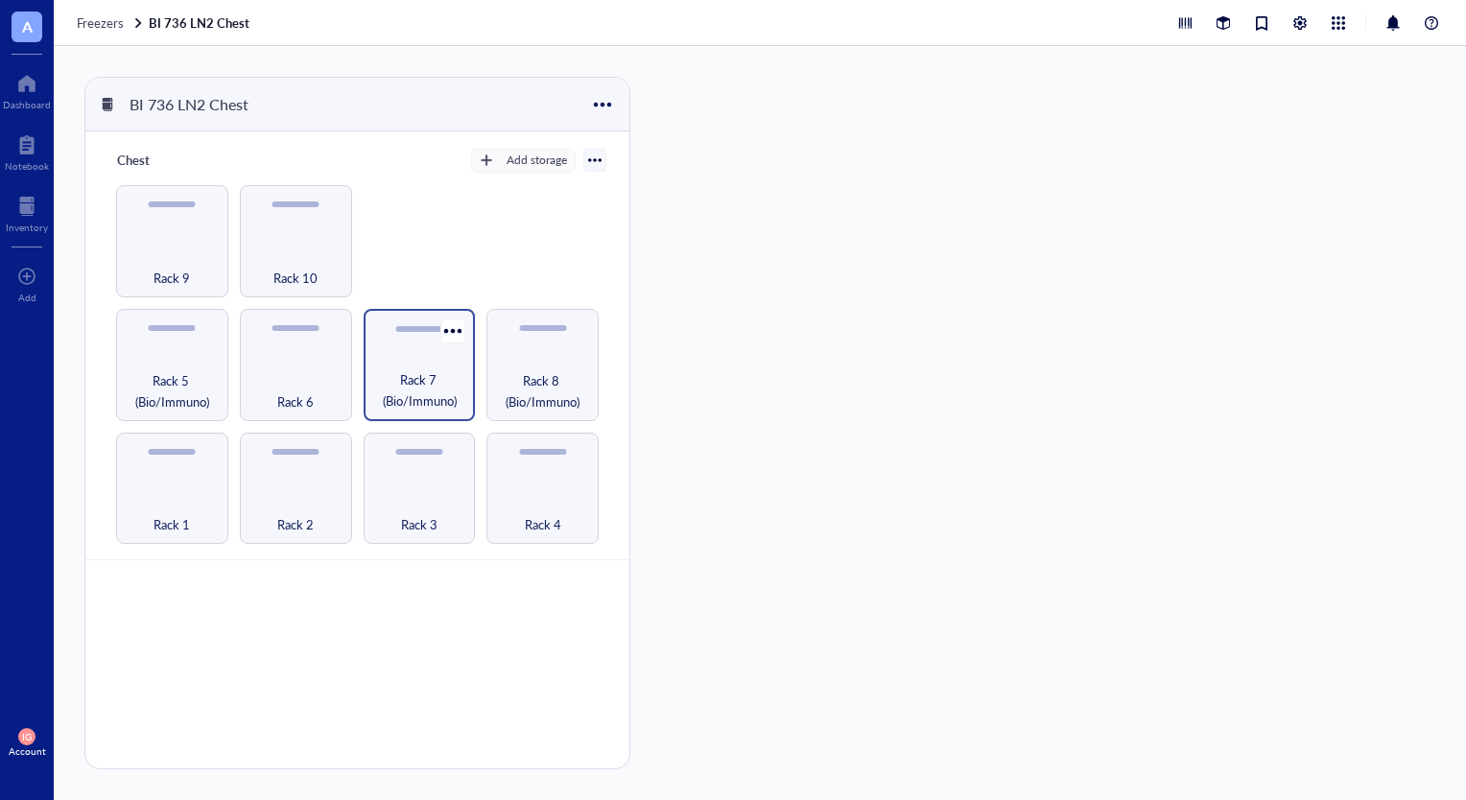
click at [408, 366] on div "Rack 7 (Bio/Immuno)" at bounding box center [420, 365] width 112 height 112
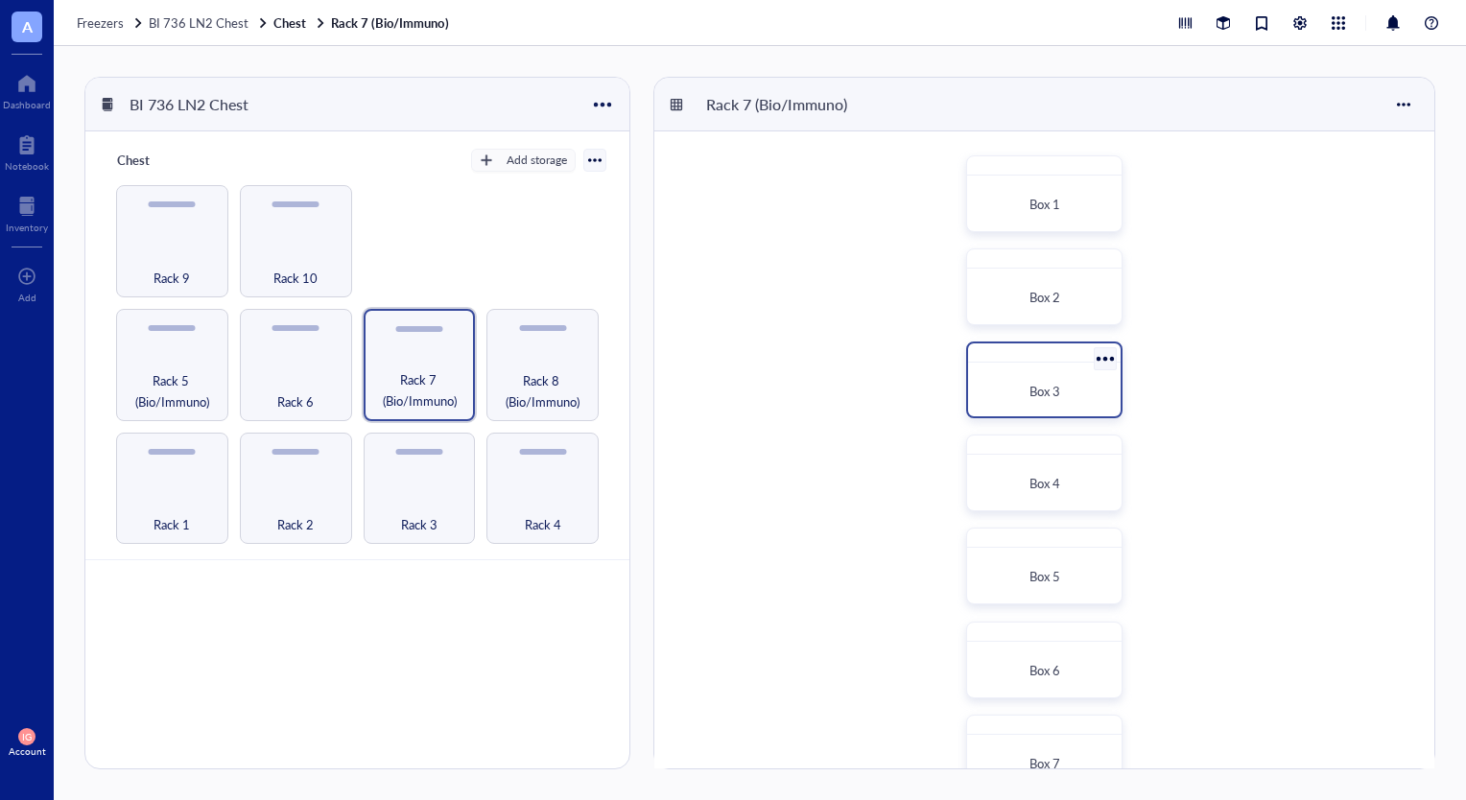
click at [1052, 379] on div "Box 3" at bounding box center [1044, 391] width 136 height 42
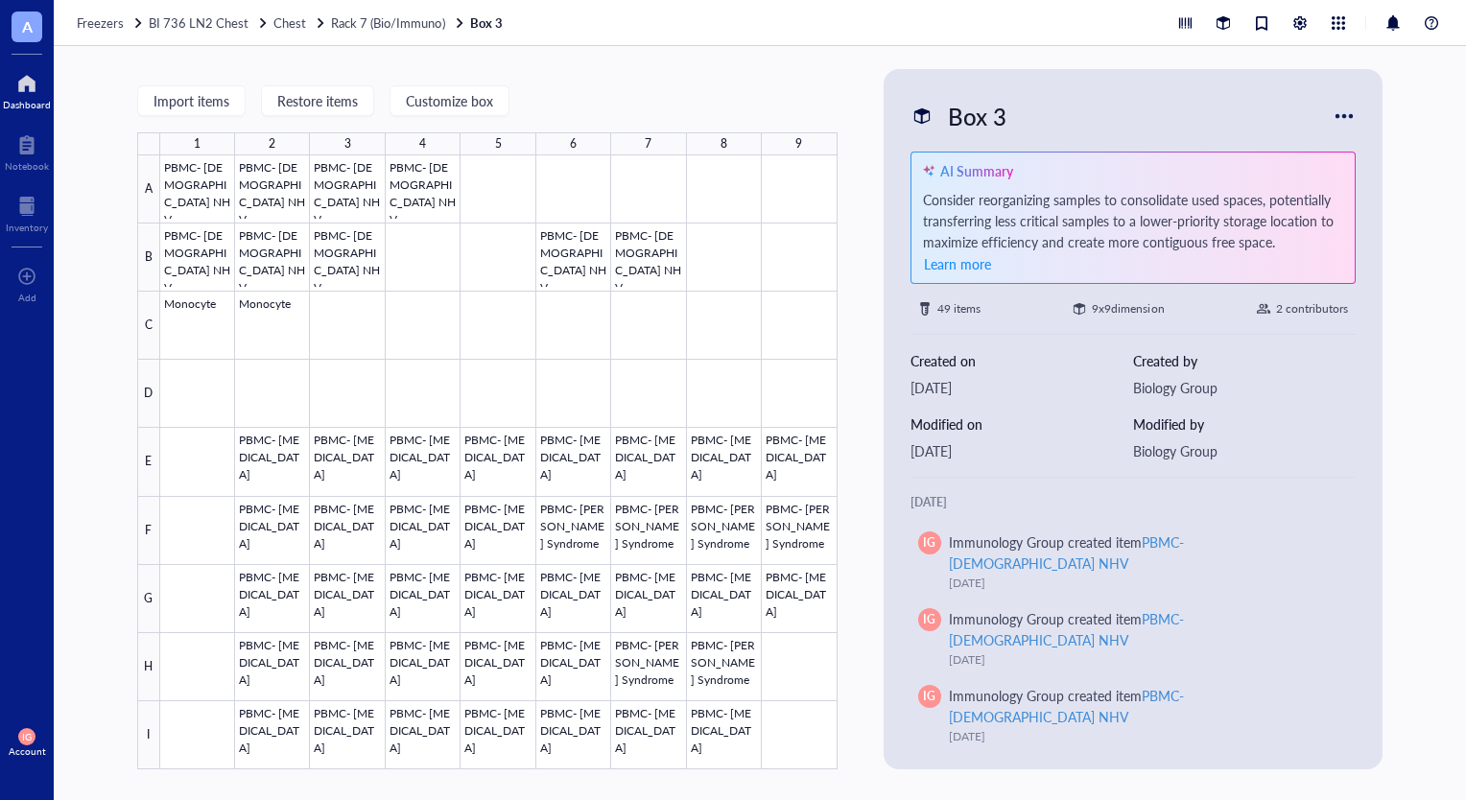
click at [30, 99] on div "Dashboard" at bounding box center [27, 105] width 48 height 12
